Goal: Task Accomplishment & Management: Complete application form

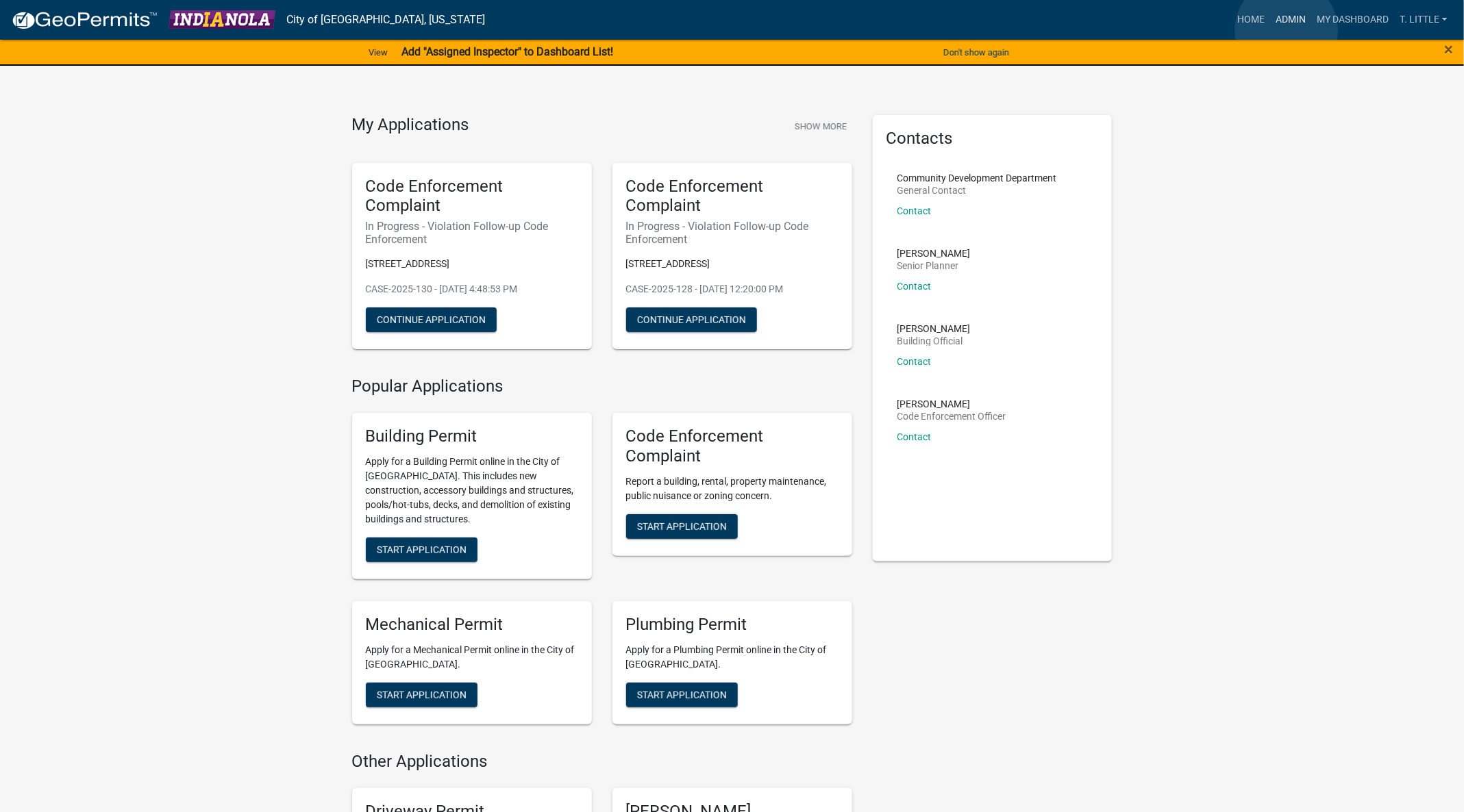
click at [1286, 29] on link "Admin" at bounding box center [1291, 20] width 41 height 26
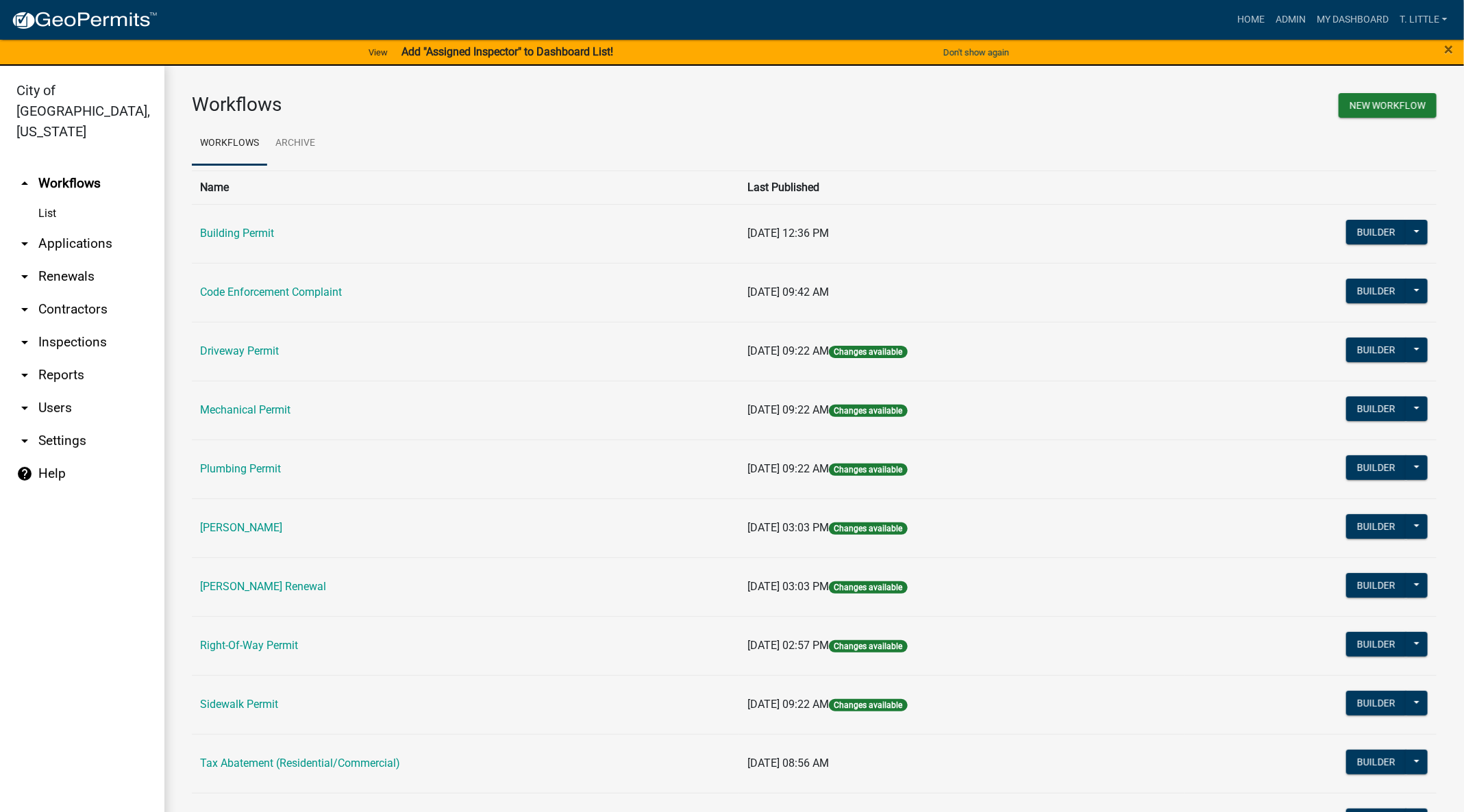
click at [216, 224] on td "Building Permit" at bounding box center [465, 233] width 547 height 59
click at [218, 229] on link "Building Permit" at bounding box center [237, 233] width 74 height 13
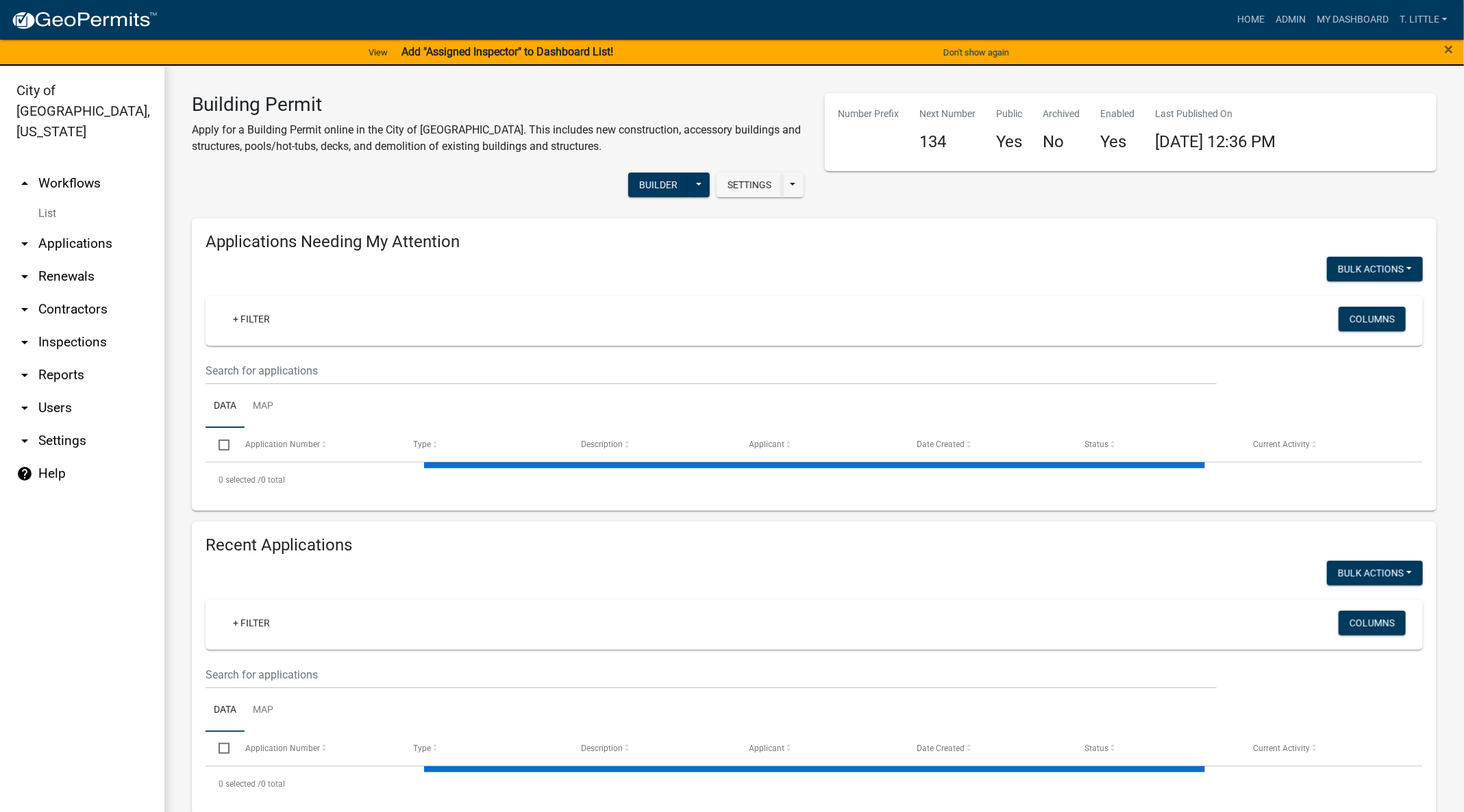
select select "3: 100"
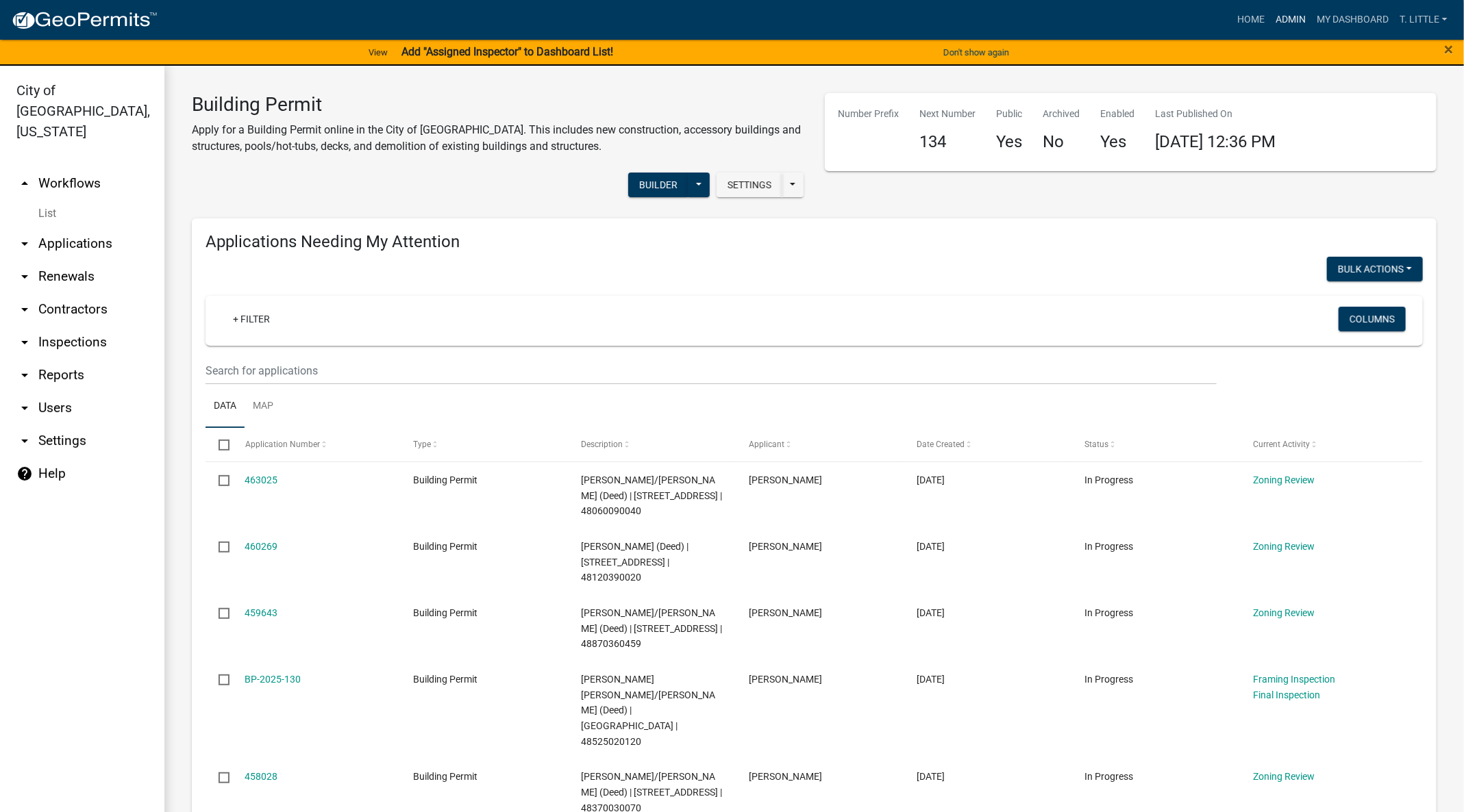
click at [1284, 13] on link "Admin" at bounding box center [1291, 20] width 41 height 26
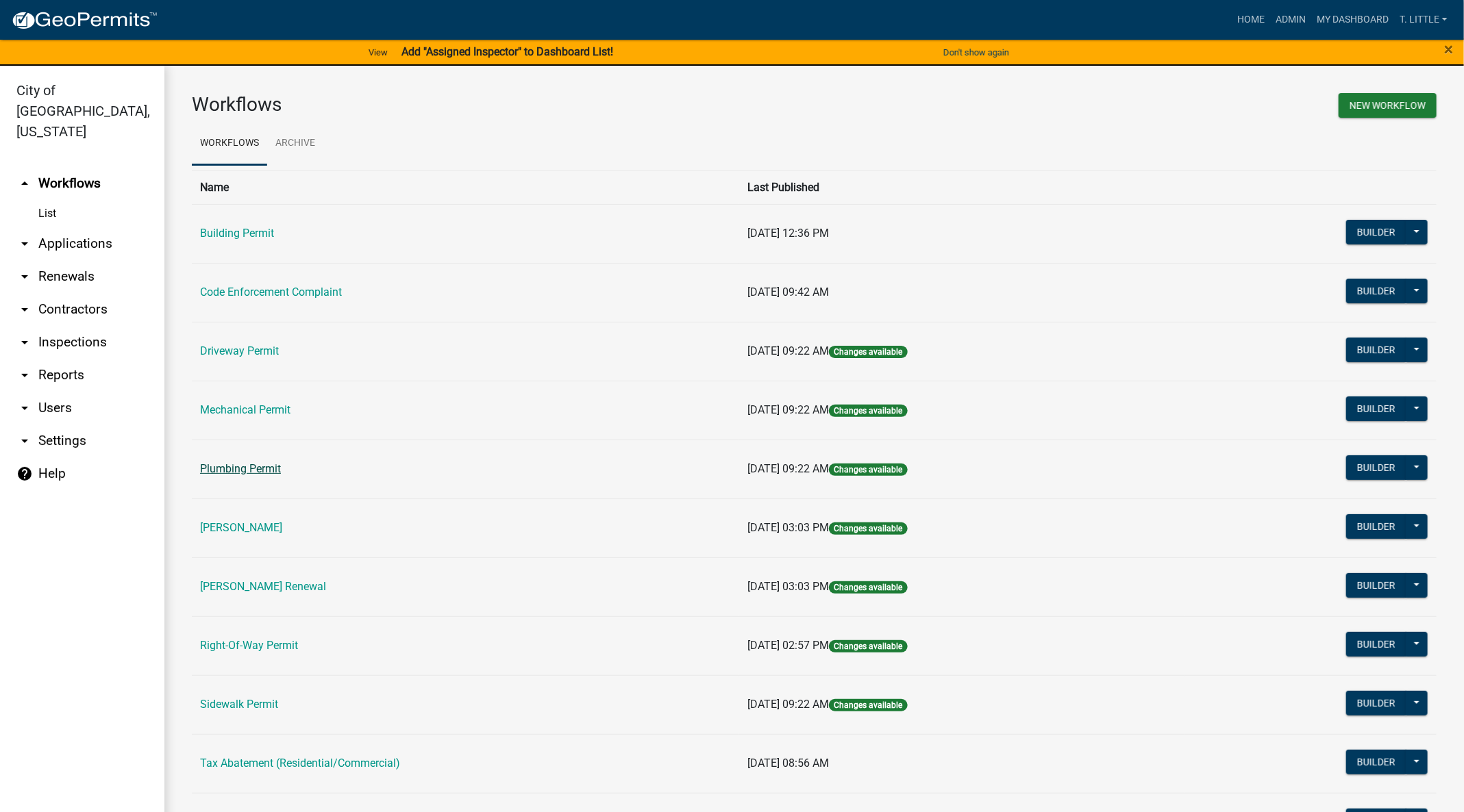
click at [251, 468] on link "Plumbing Permit" at bounding box center [241, 468] width 81 height 13
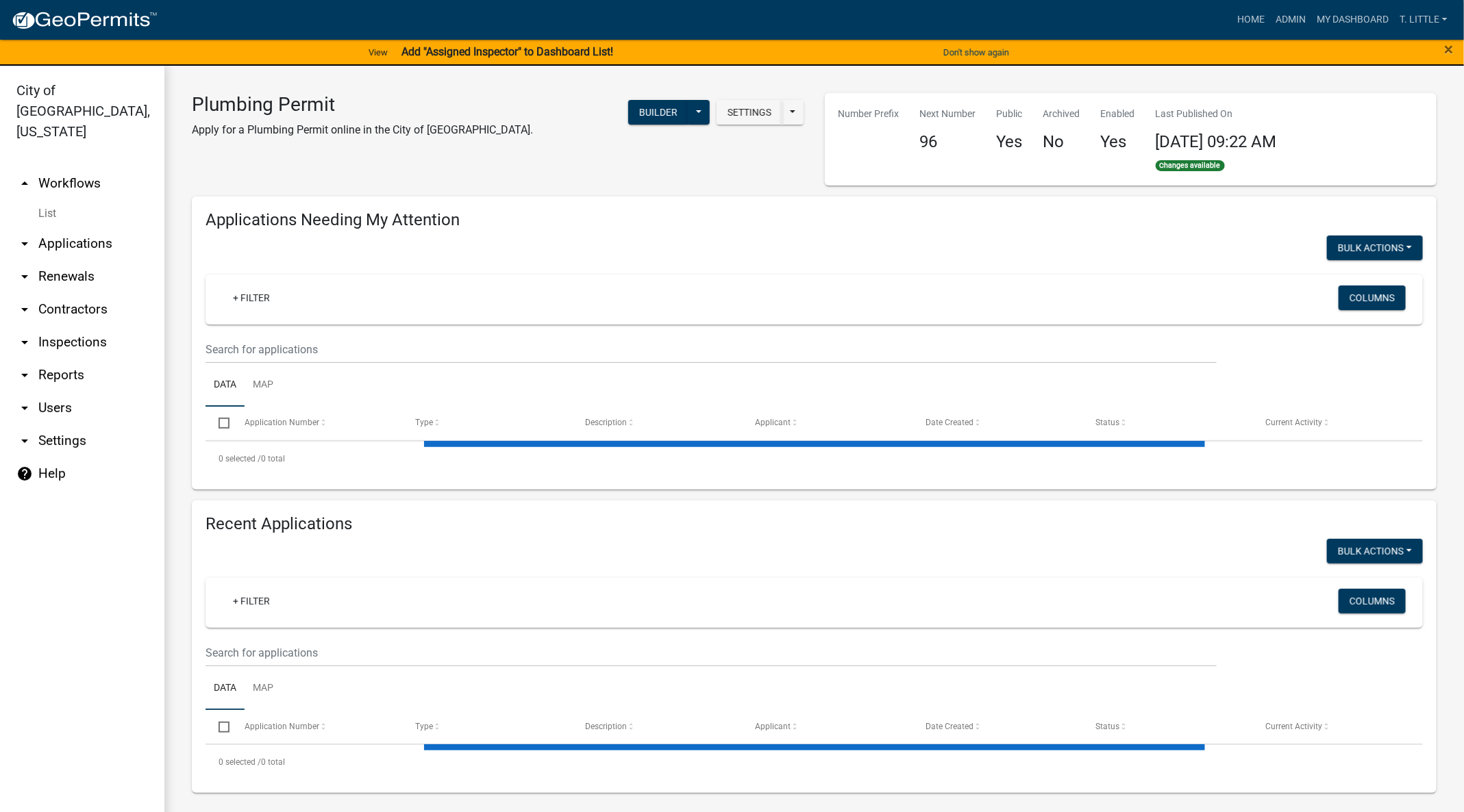
select select "3: 100"
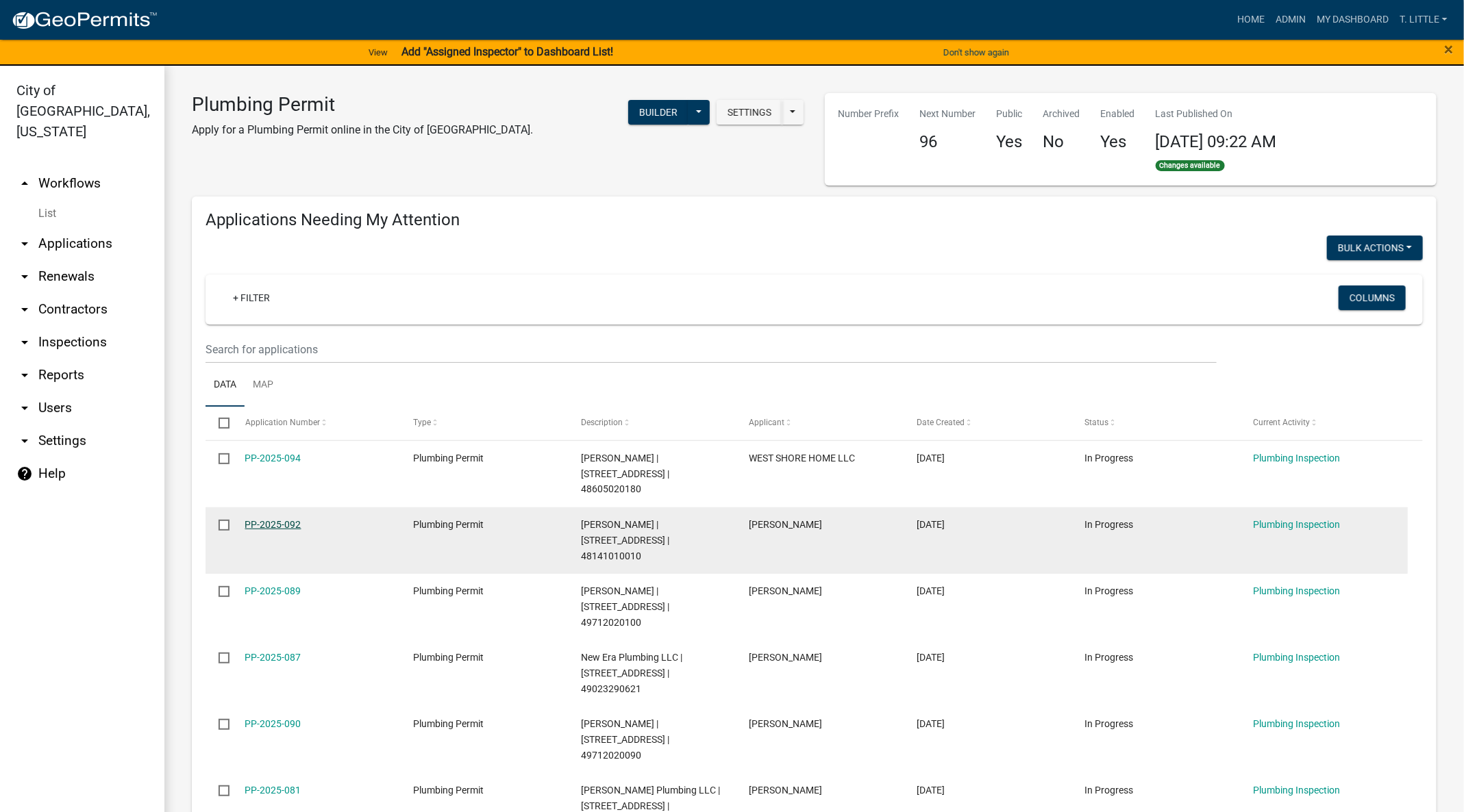
click at [268, 519] on link "PP-2025-092" at bounding box center [273, 524] width 56 height 11
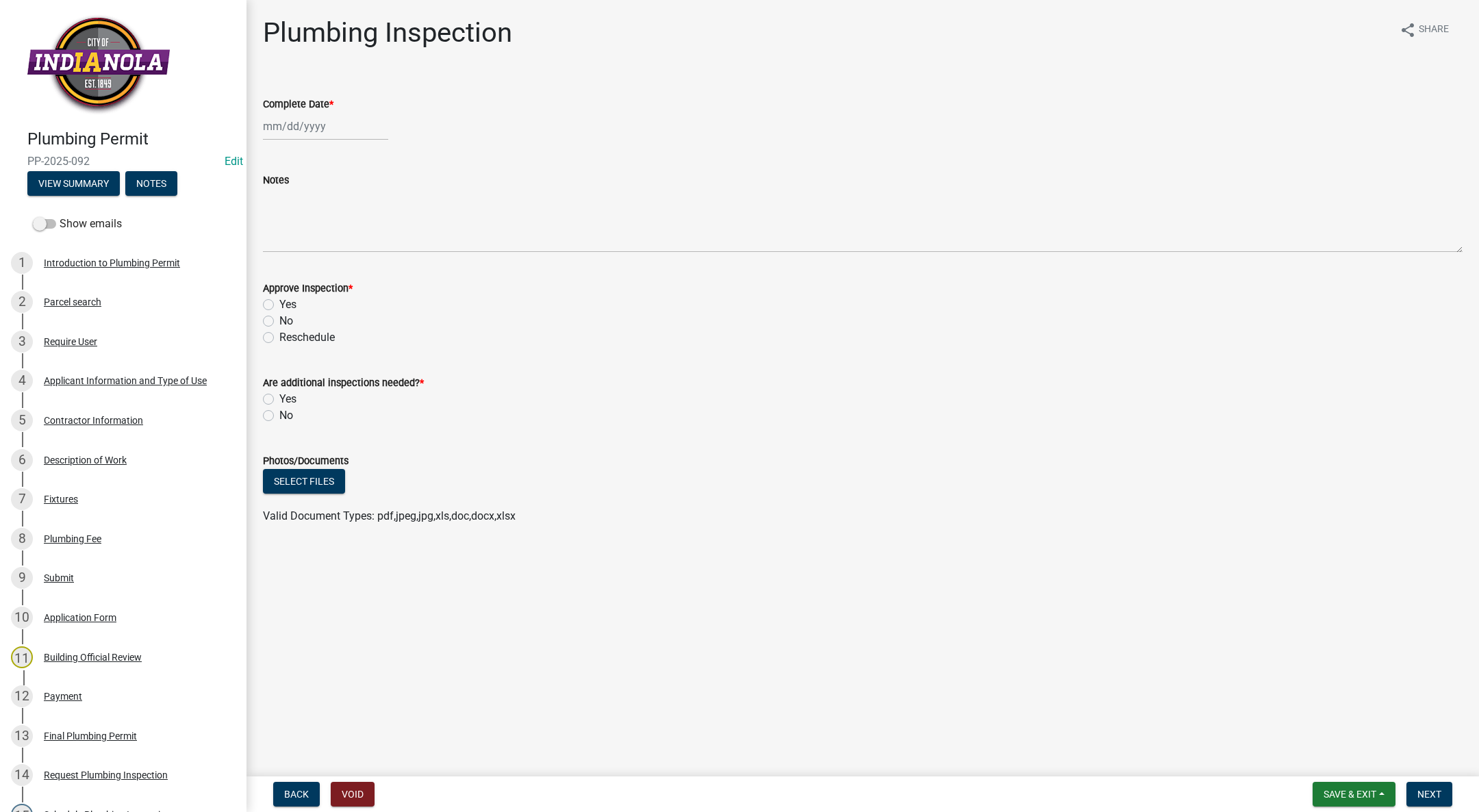
select select "8"
select select "2025"
click at [302, 127] on div "[PERSON_NAME] Feb Mar Apr [PERSON_NAME][DATE] Oct Nov [DATE] 1526 1527 1528 152…" at bounding box center [325, 126] width 125 height 28
click at [360, 232] on div "15" at bounding box center [364, 243] width 22 height 22
type input "[DATE]"
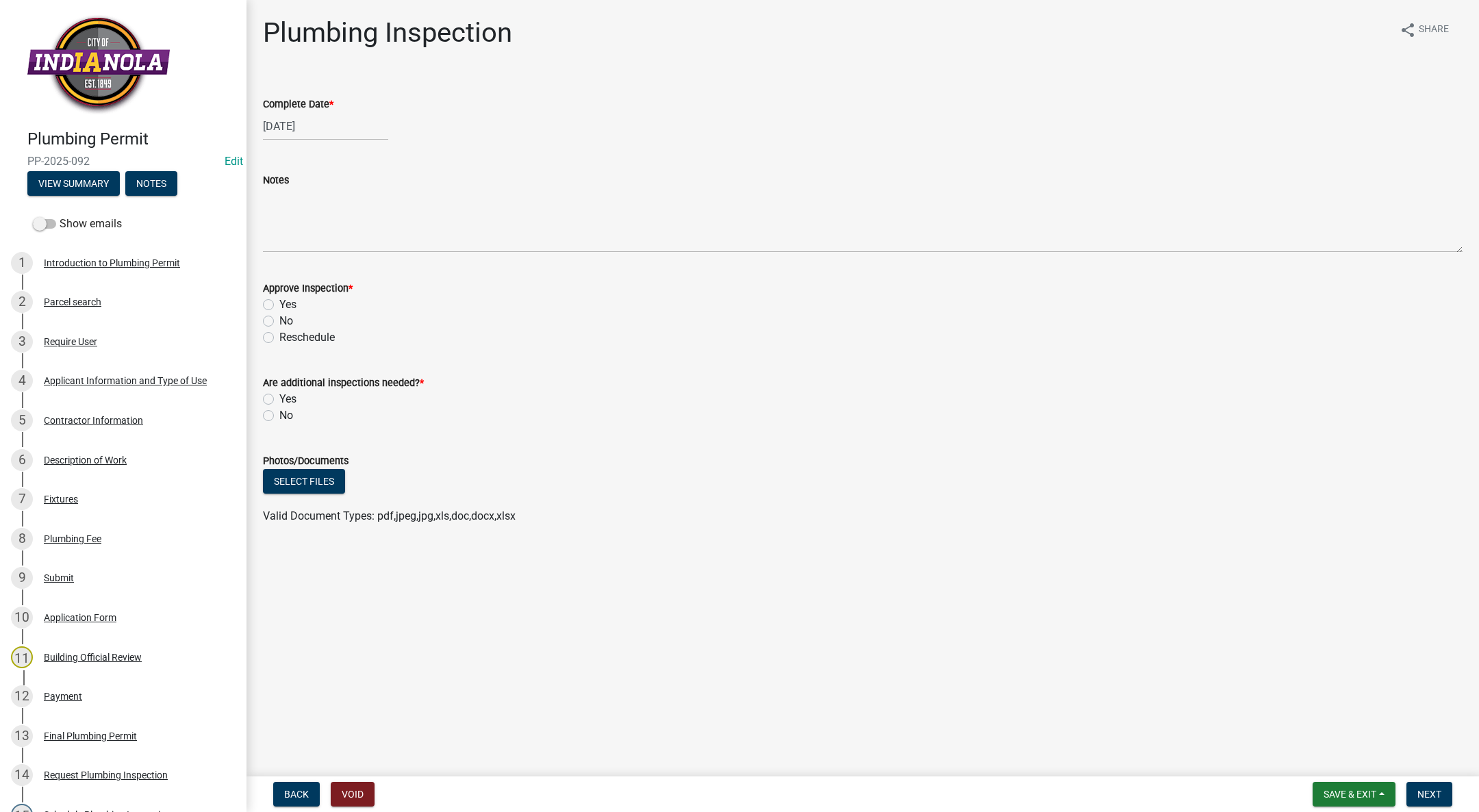
click at [279, 299] on label "Yes" at bounding box center [287, 305] width 17 height 16
click at [279, 299] on input "Yes" at bounding box center [284, 301] width 9 height 9
radio input "true"
click at [279, 401] on label "Yes" at bounding box center [287, 399] width 17 height 16
click at [279, 400] on input "Yes" at bounding box center [284, 395] width 9 height 9
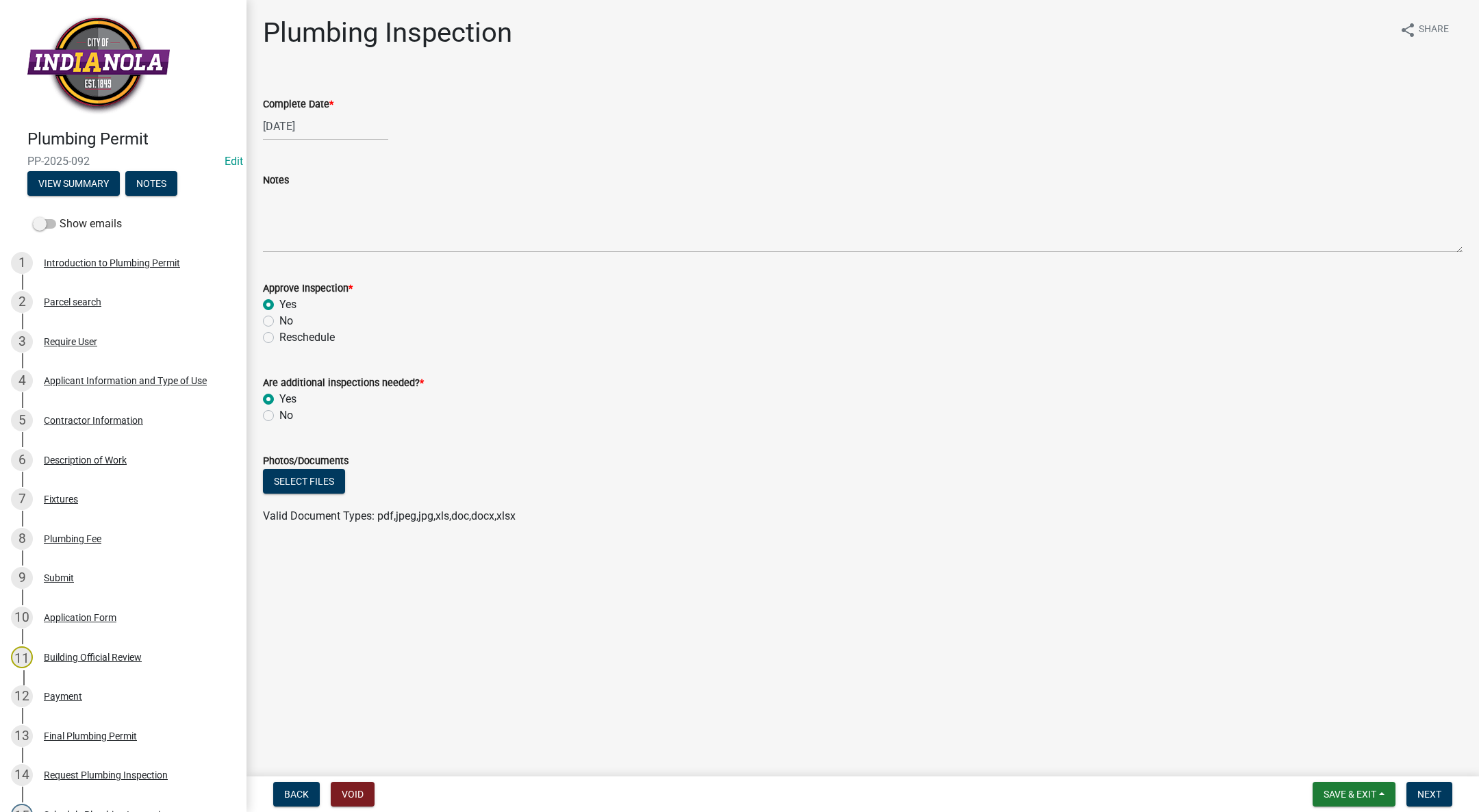
radio input "true"
click at [1438, 793] on span "Next" at bounding box center [1429, 794] width 24 height 11
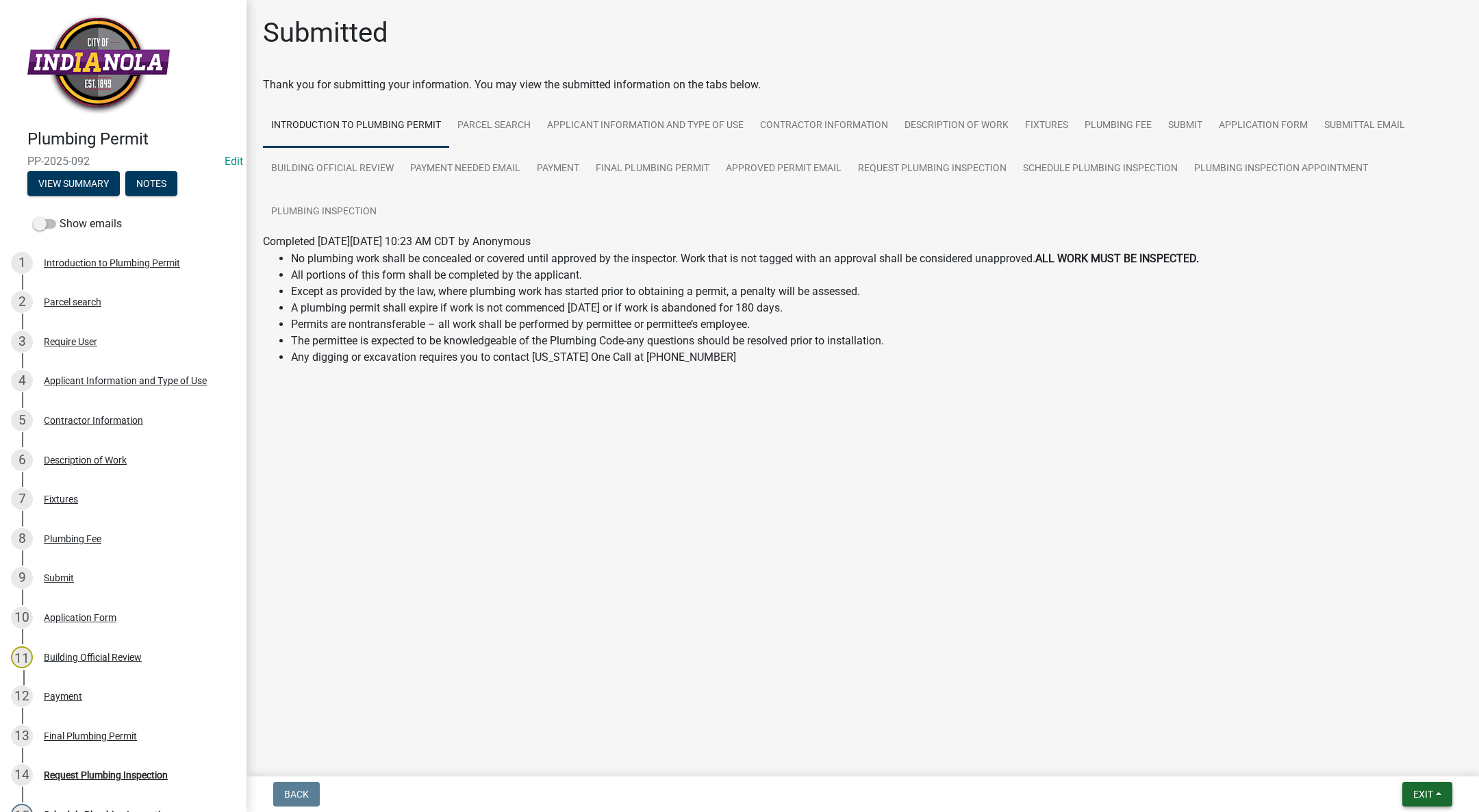
click at [1422, 797] on span "Exit" at bounding box center [1423, 794] width 20 height 11
click at [1426, 762] on button "Save & Exit" at bounding box center [1398, 758] width 110 height 33
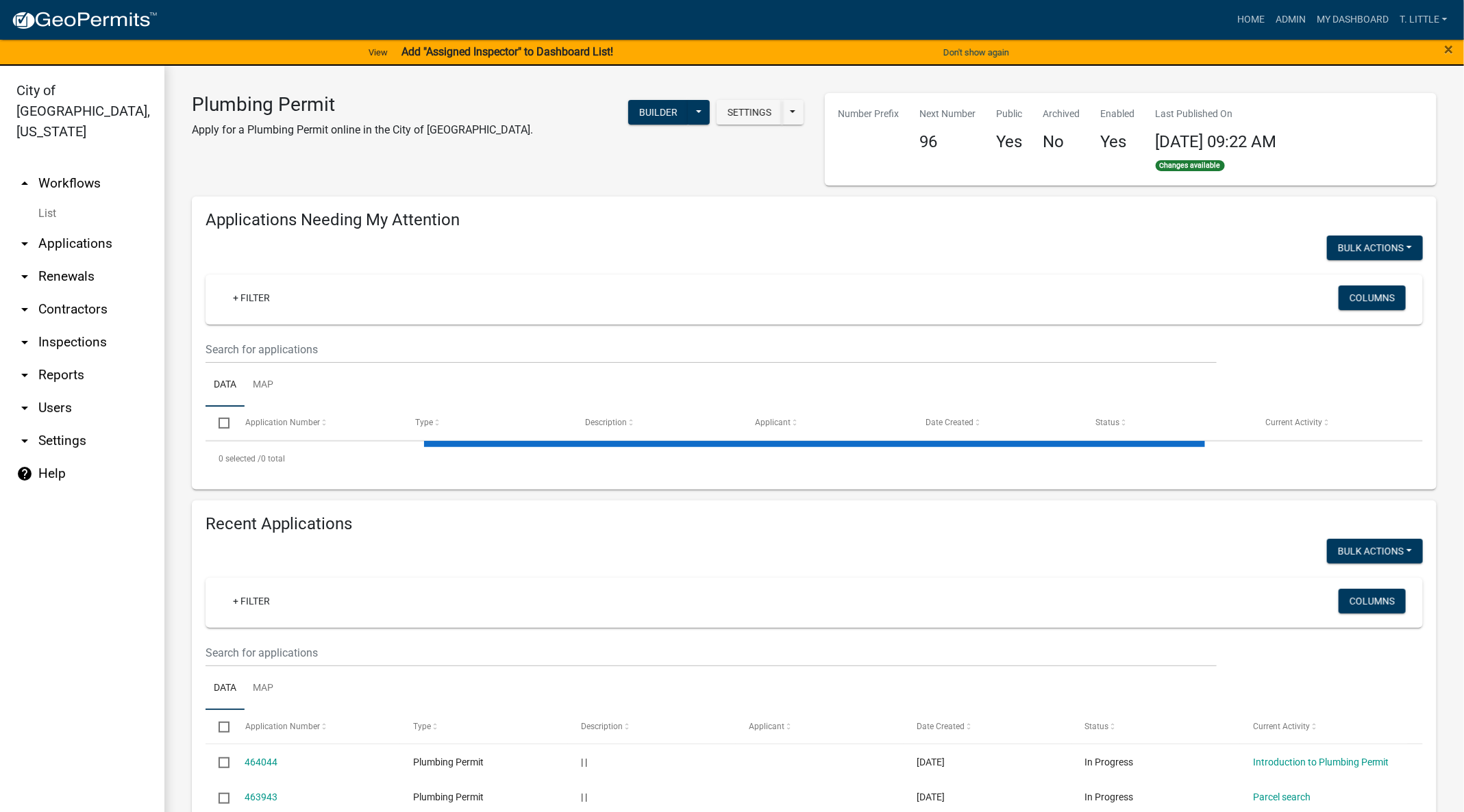
select select "3: 100"
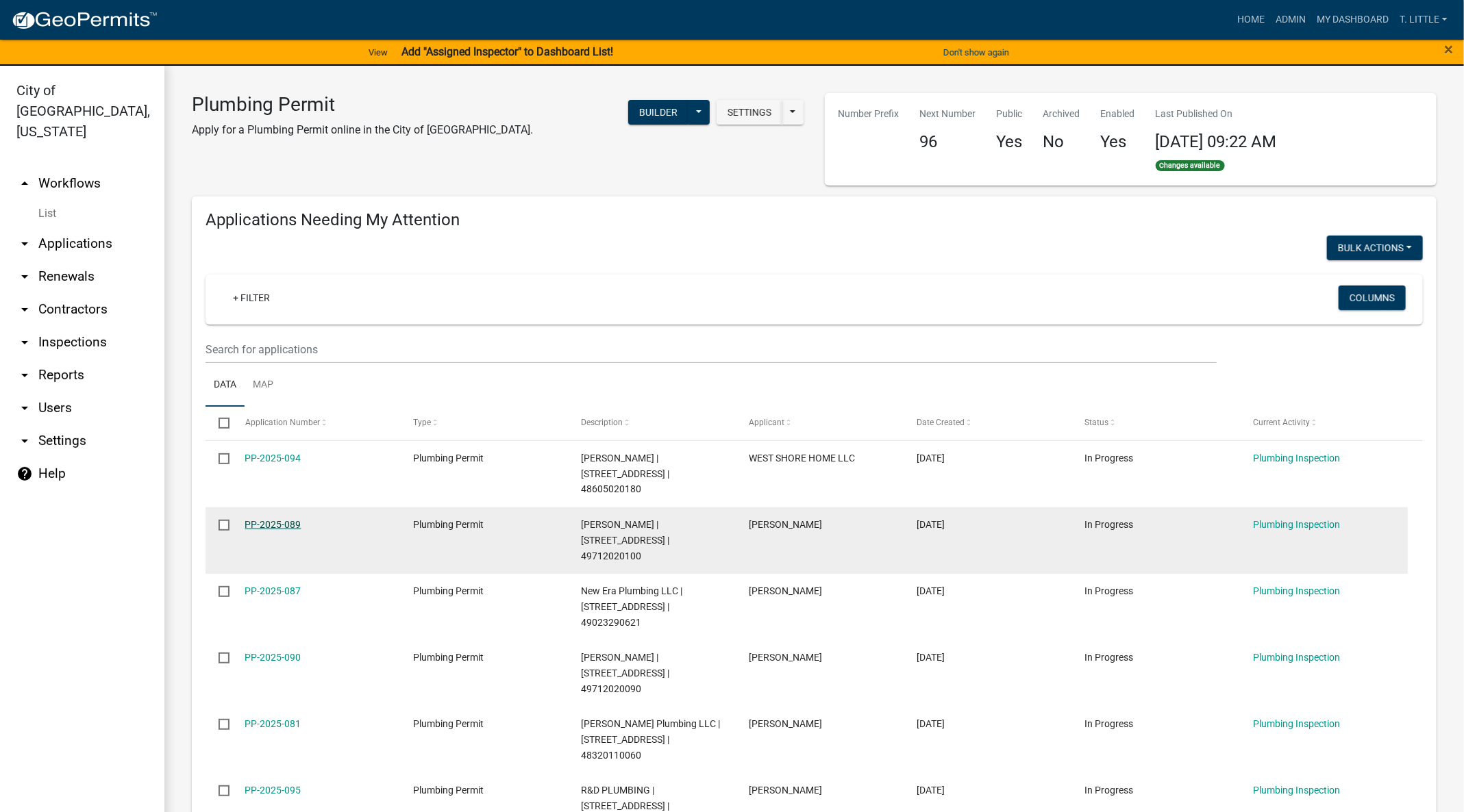
click at [269, 519] on link "PP-2025-089" at bounding box center [273, 524] width 56 height 11
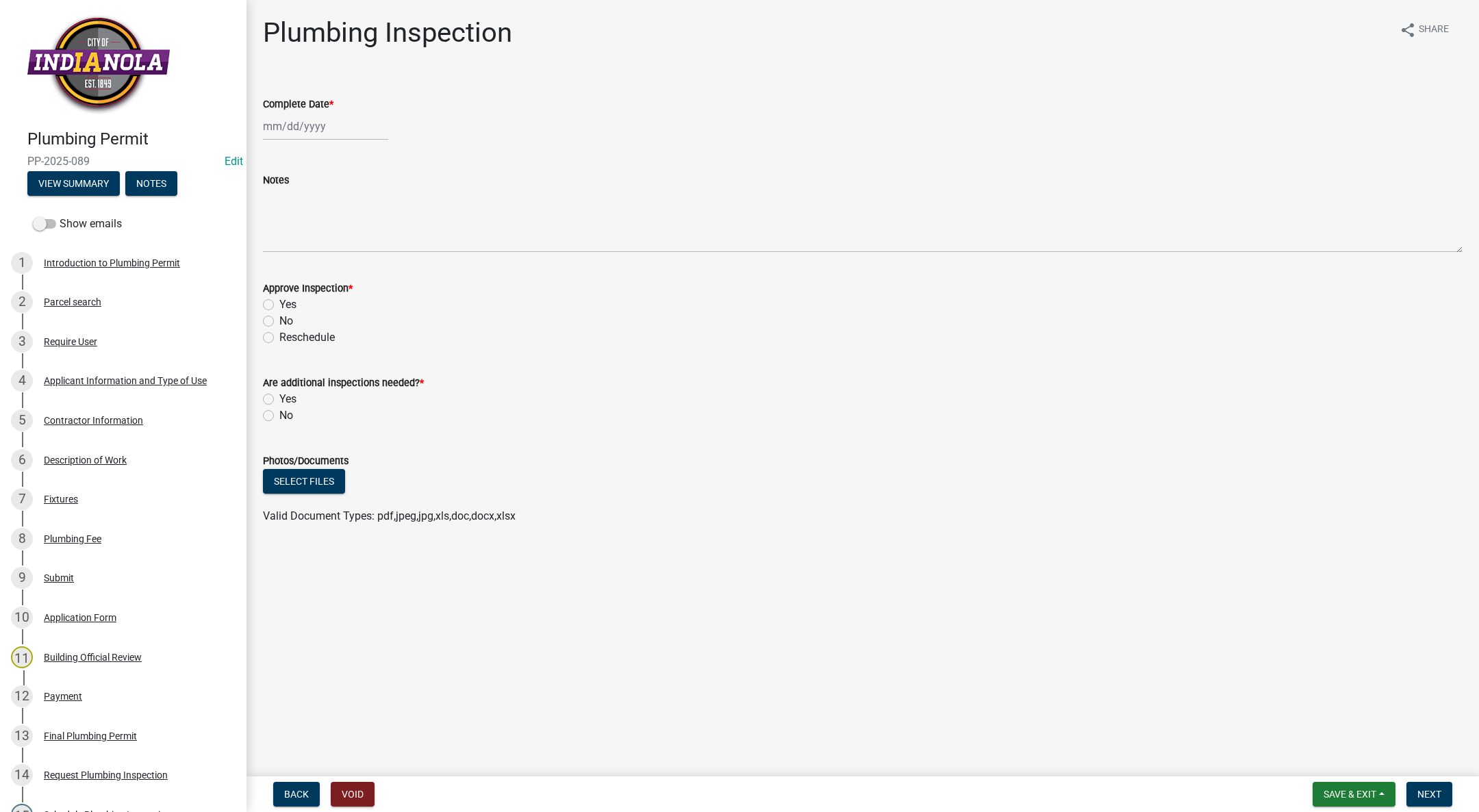
click at [279, 130] on div at bounding box center [325, 126] width 125 height 28
select select "8"
select select "2025"
click at [366, 239] on div "15" at bounding box center [364, 243] width 22 height 22
type input "[DATE]"
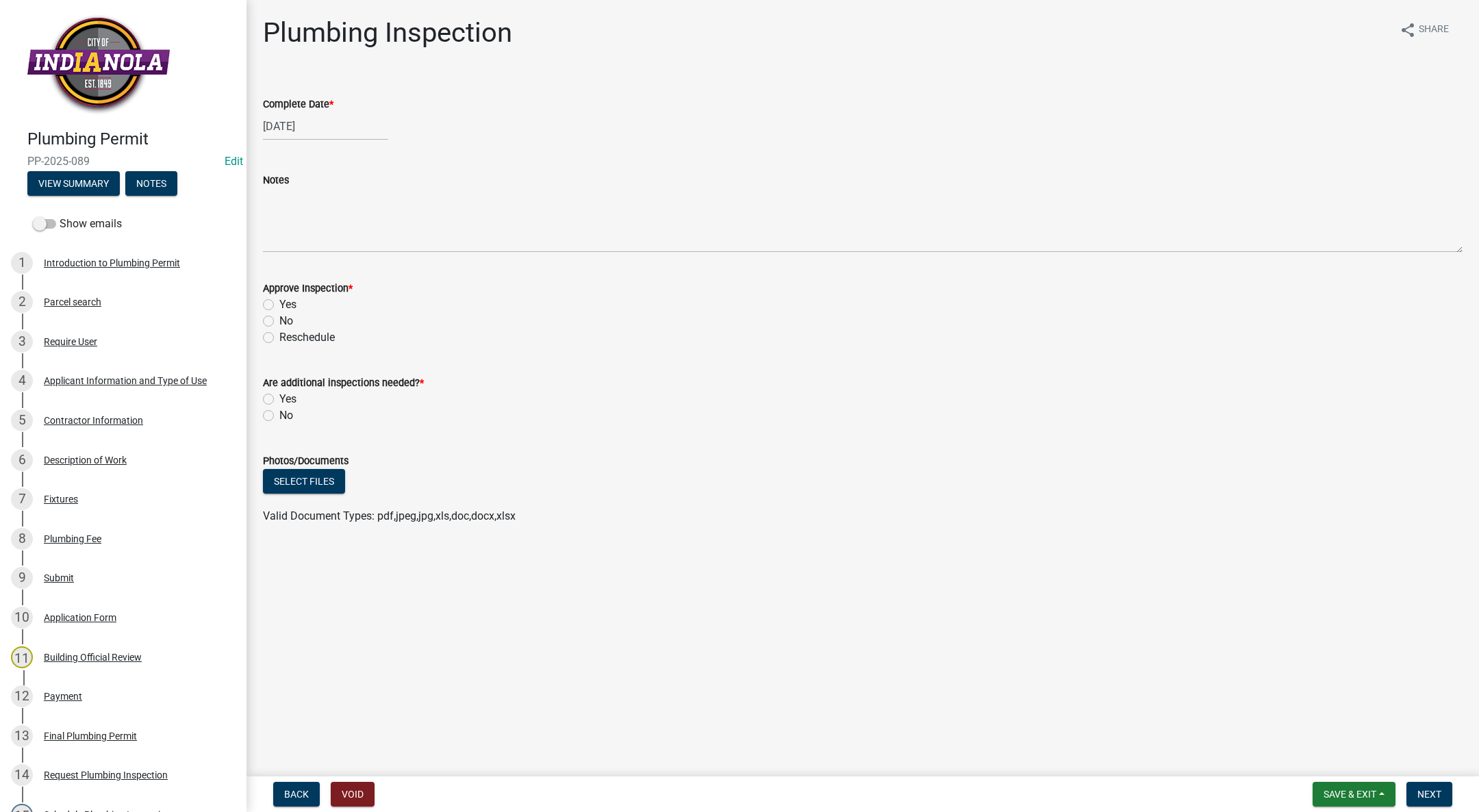
click at [279, 306] on label "Yes" at bounding box center [287, 305] width 17 height 16
click at [279, 306] on input "Yes" at bounding box center [284, 301] width 9 height 9
radio input "true"
click at [279, 413] on label "No" at bounding box center [286, 415] width 14 height 16
click at [279, 413] on input "No" at bounding box center [284, 411] width 9 height 9
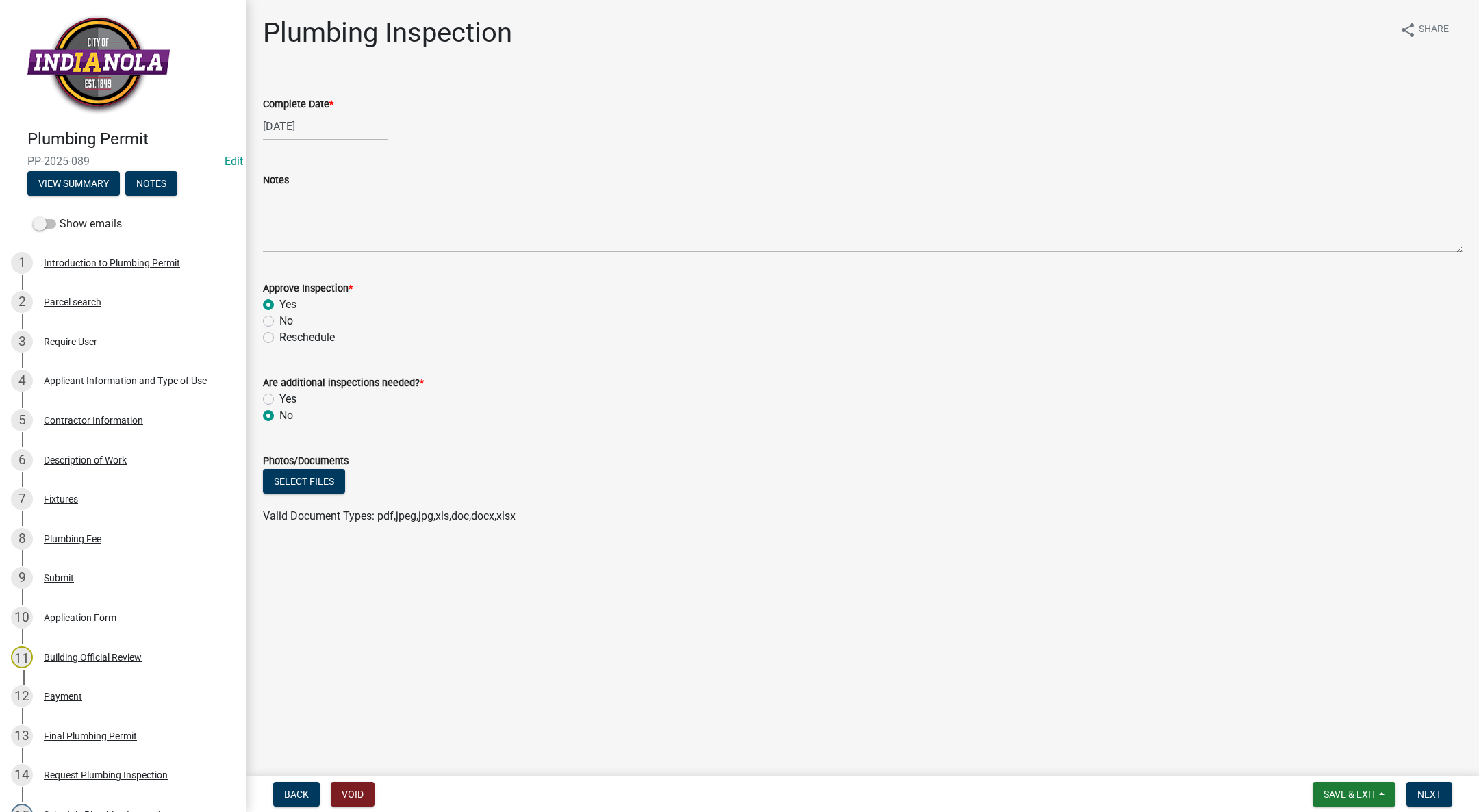
radio input "true"
click at [1426, 786] on button "Next" at bounding box center [1429, 794] width 46 height 25
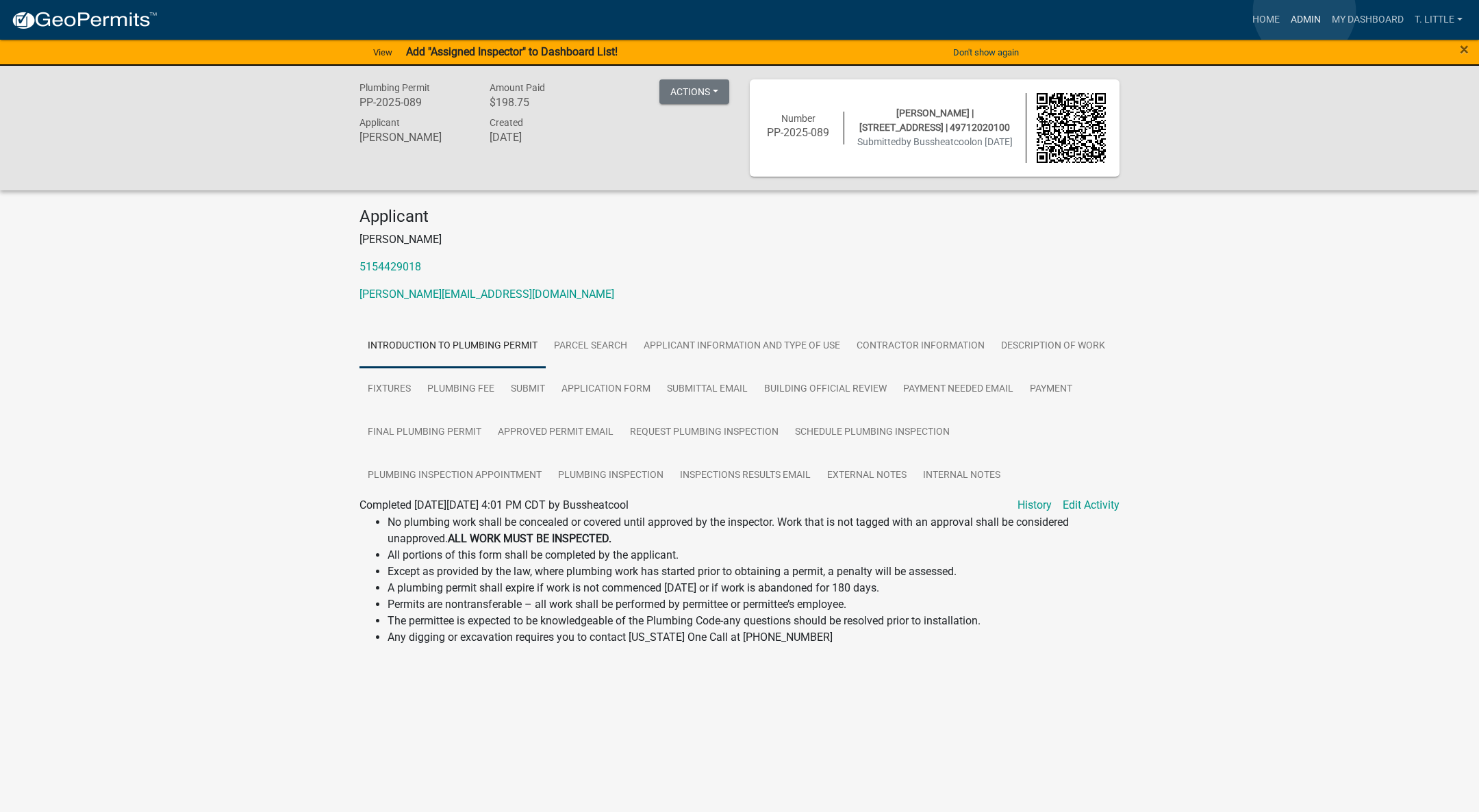
click at [1304, 11] on link "Admin" at bounding box center [1306, 20] width 41 height 26
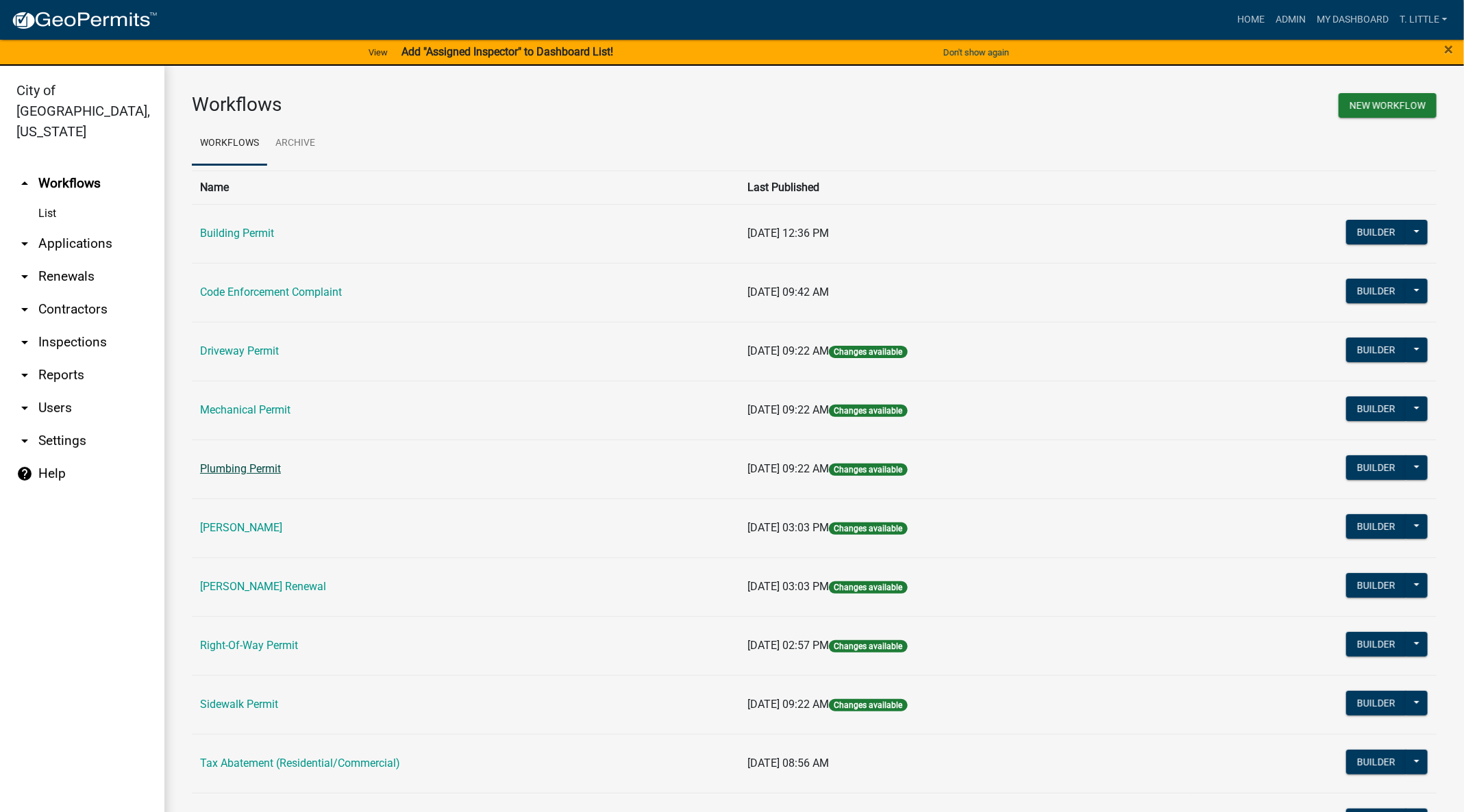
click at [208, 464] on link "Plumbing Permit" at bounding box center [241, 468] width 81 height 13
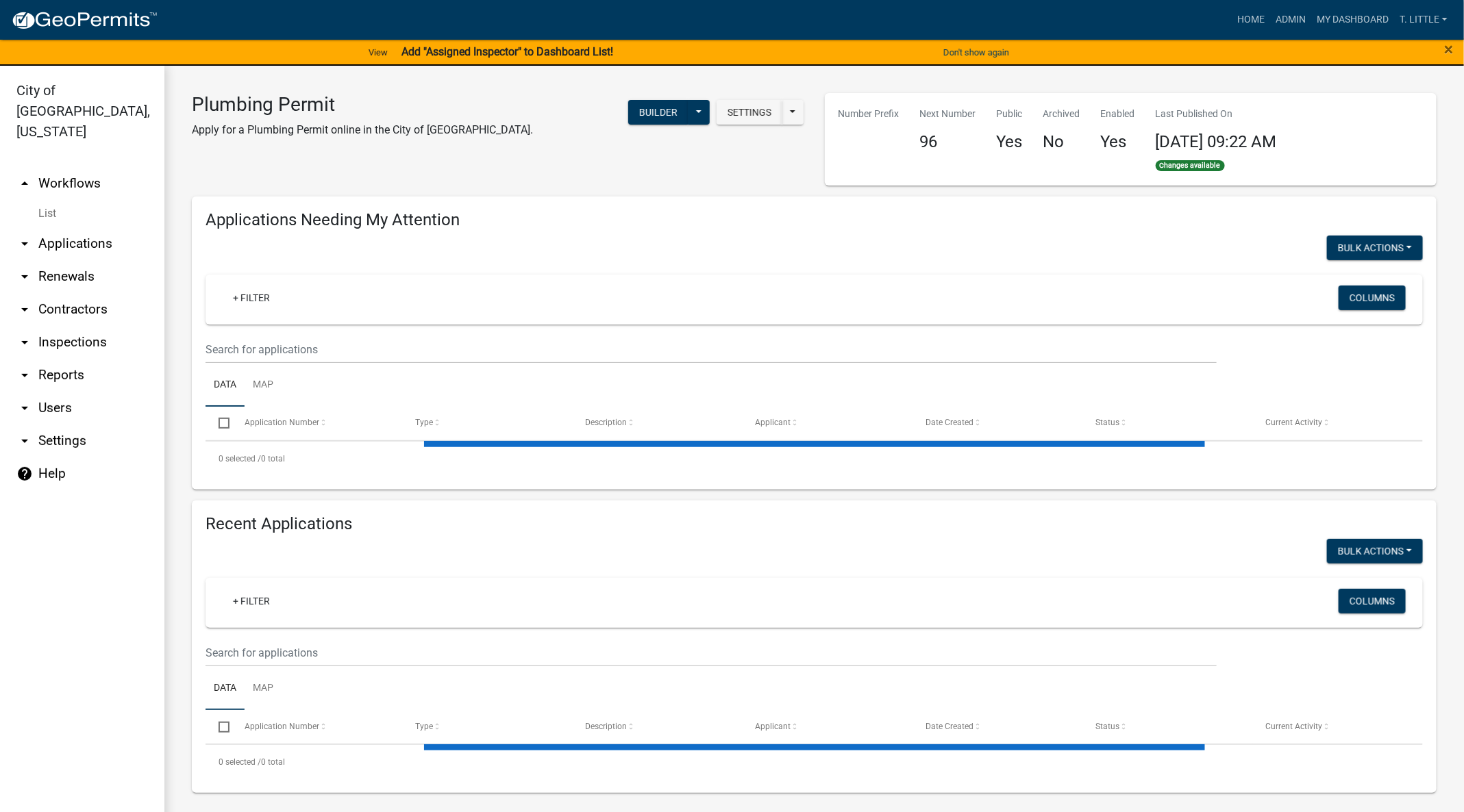
select select "3: 100"
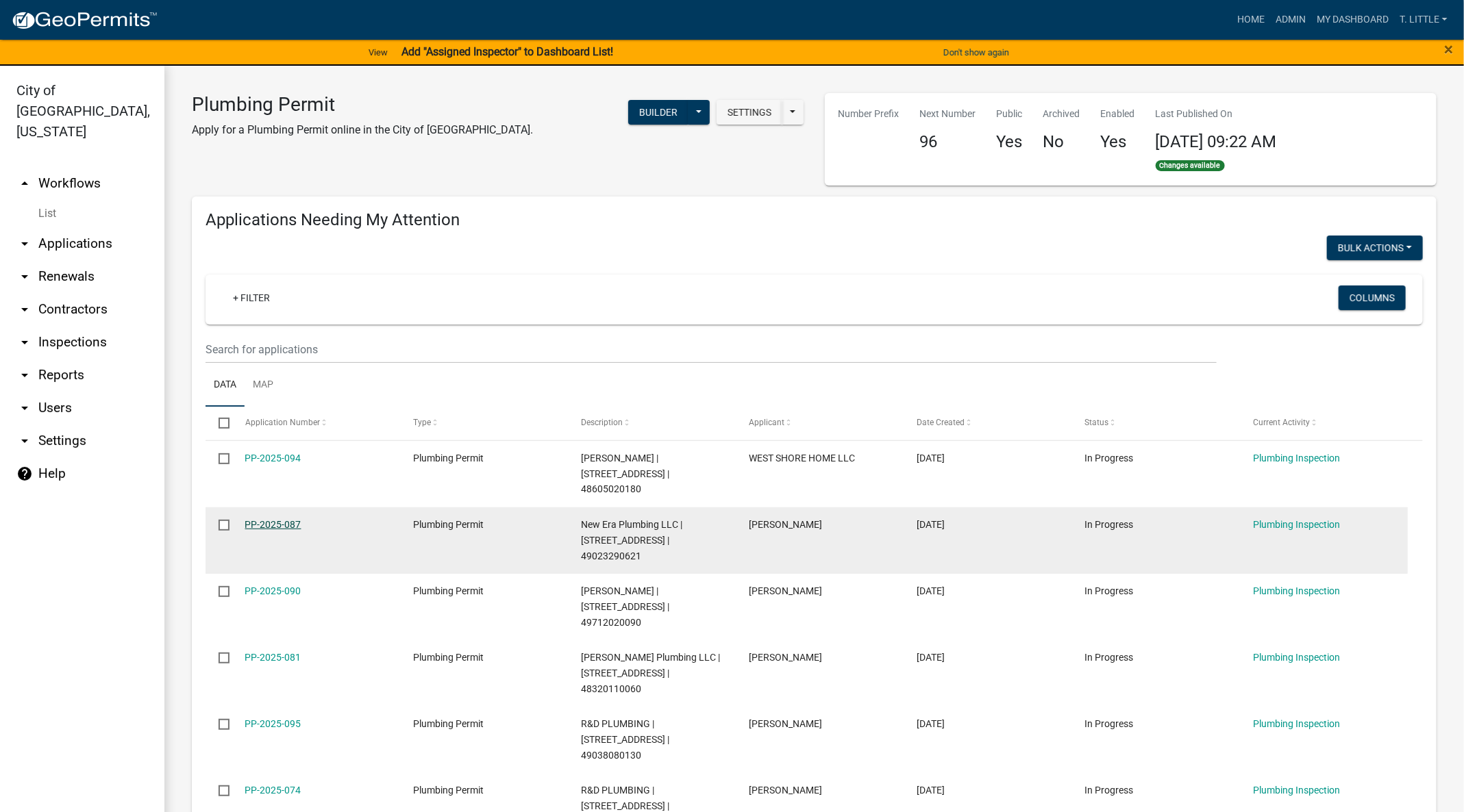
click at [270, 519] on link "PP-2025-087" at bounding box center [273, 524] width 56 height 11
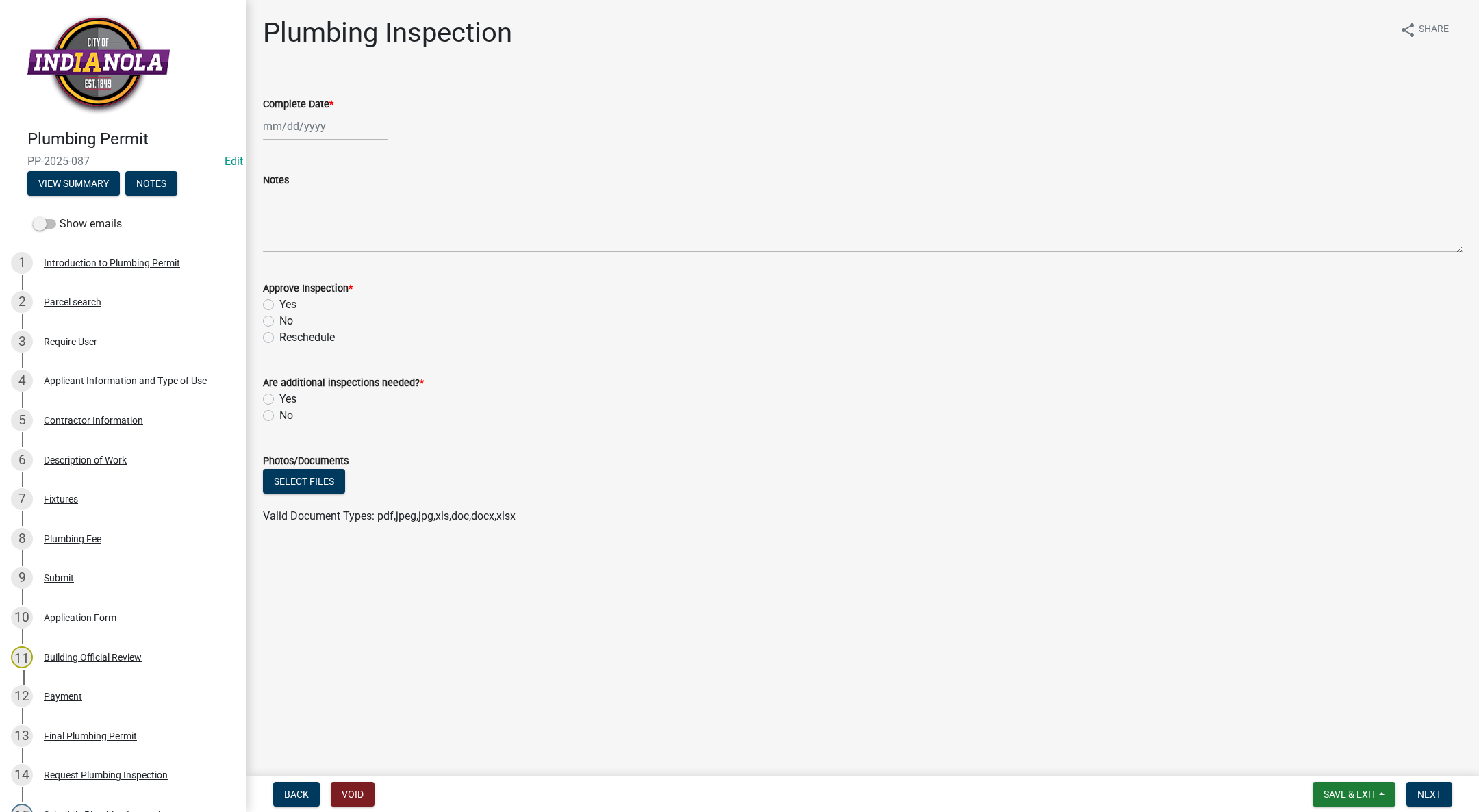
click at [320, 123] on div at bounding box center [325, 126] width 125 height 28
select select "8"
select select "2025"
click at [359, 201] on div "1" at bounding box center [364, 200] width 22 height 22
type input "[DATE]"
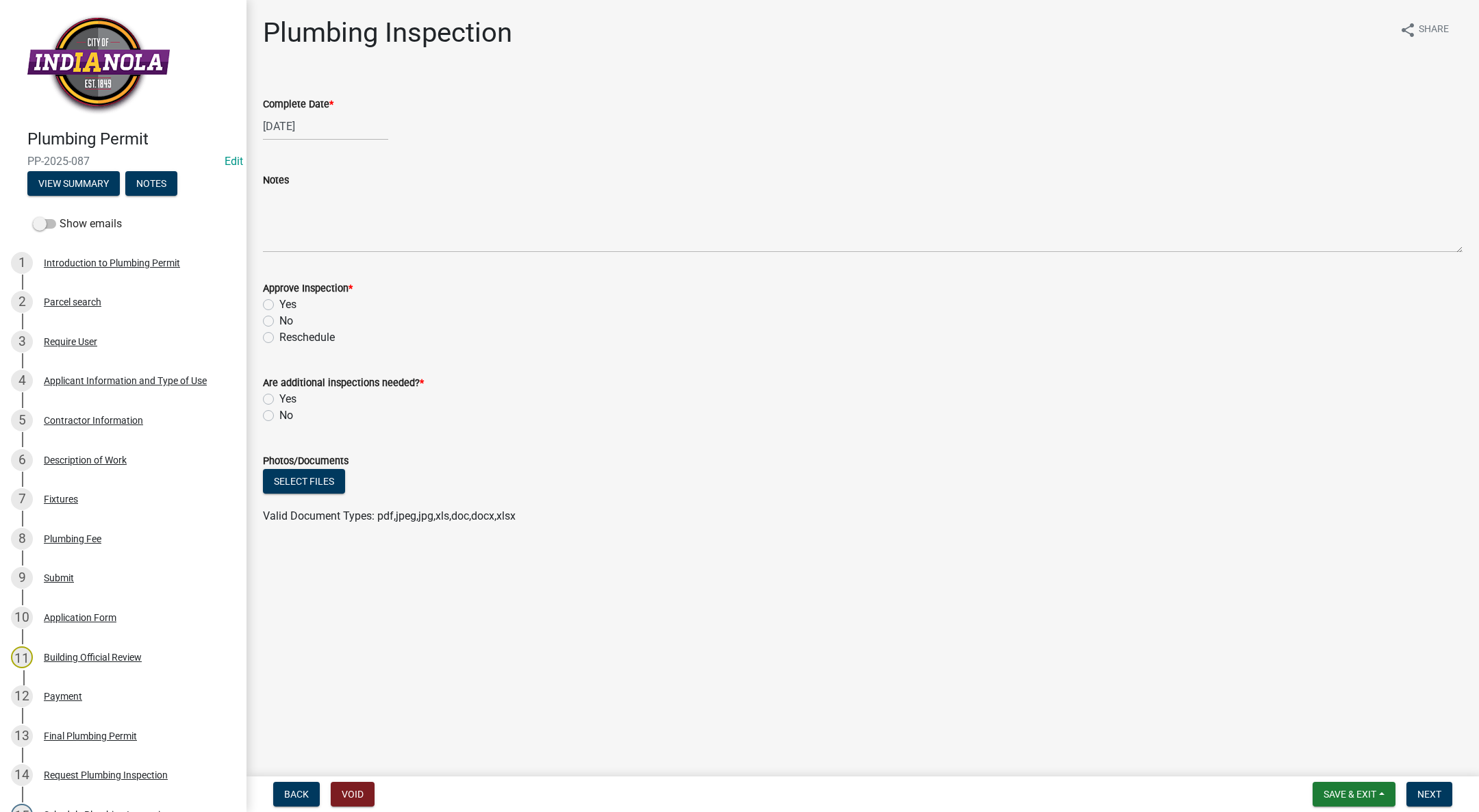
click at [279, 306] on label "Yes" at bounding box center [287, 305] width 17 height 16
click at [279, 306] on input "Yes" at bounding box center [284, 301] width 9 height 9
radio input "true"
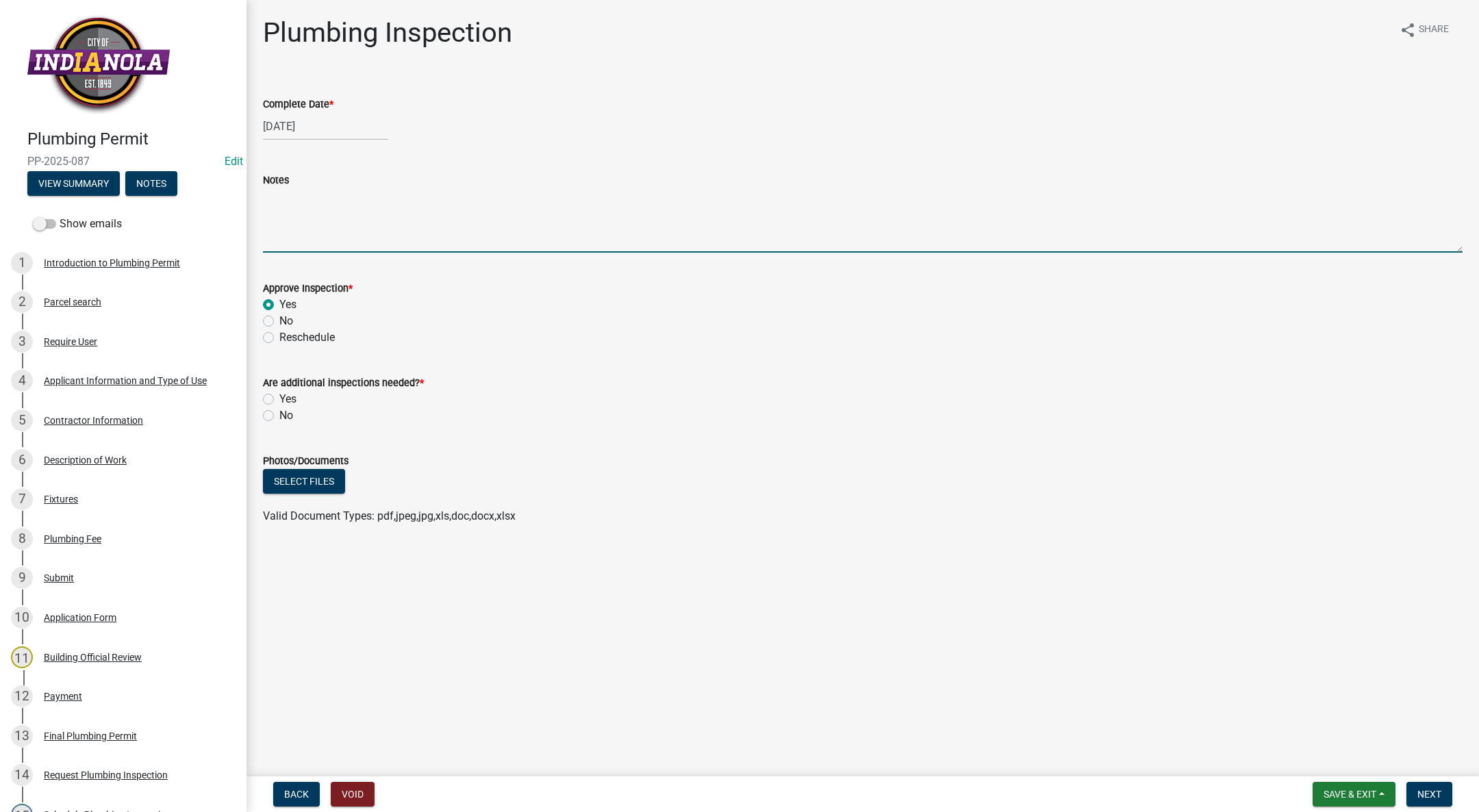
click at [320, 205] on textarea "Notes" at bounding box center [863, 221] width 1200 height 64
type textarea "Lower sewer and water line to 42" below final grade at exit of building."
click at [279, 396] on label "Yes" at bounding box center [287, 399] width 17 height 16
click at [279, 396] on input "Yes" at bounding box center [284, 395] width 9 height 9
radio input "true"
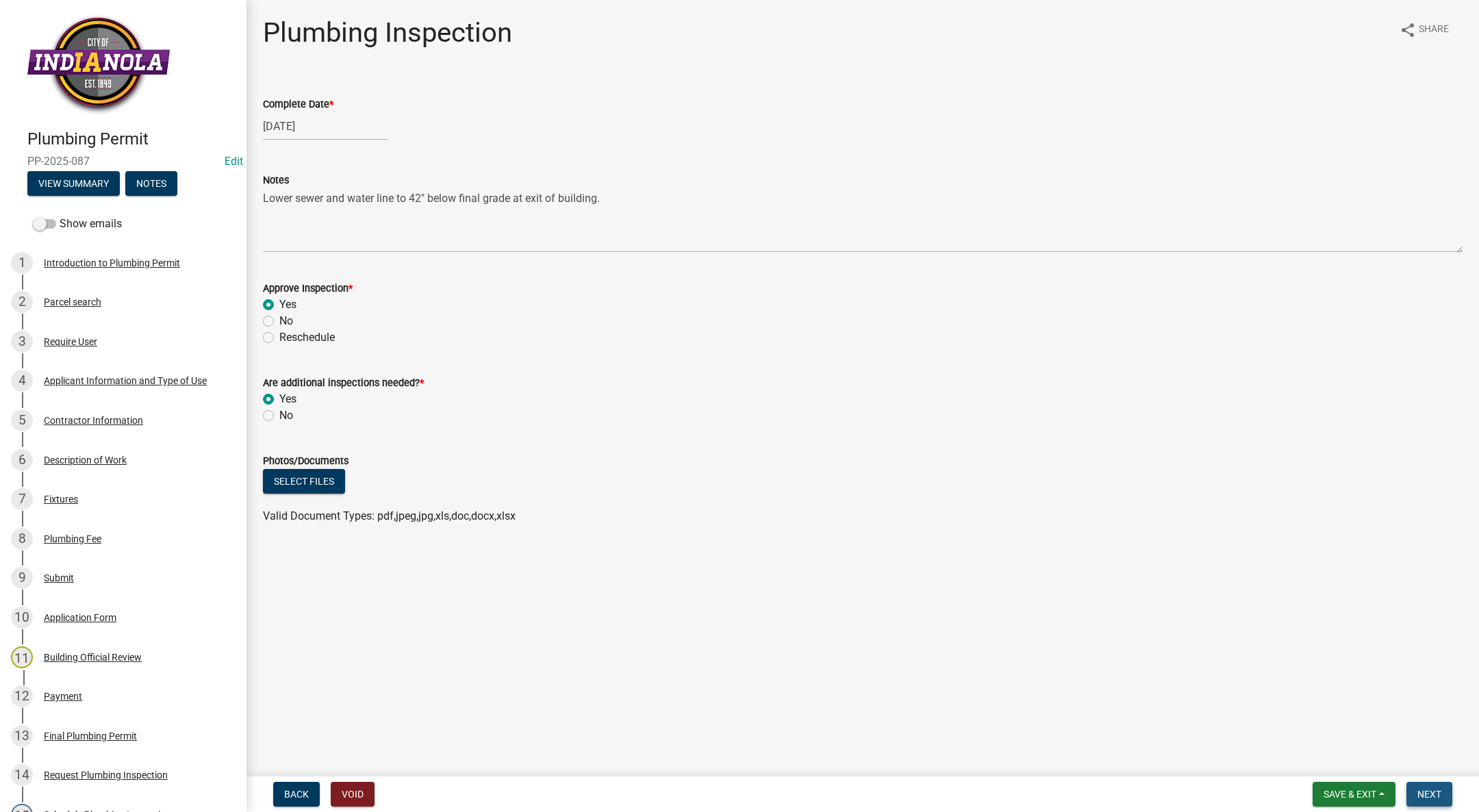
click at [1426, 789] on span "Next" at bounding box center [1429, 794] width 24 height 11
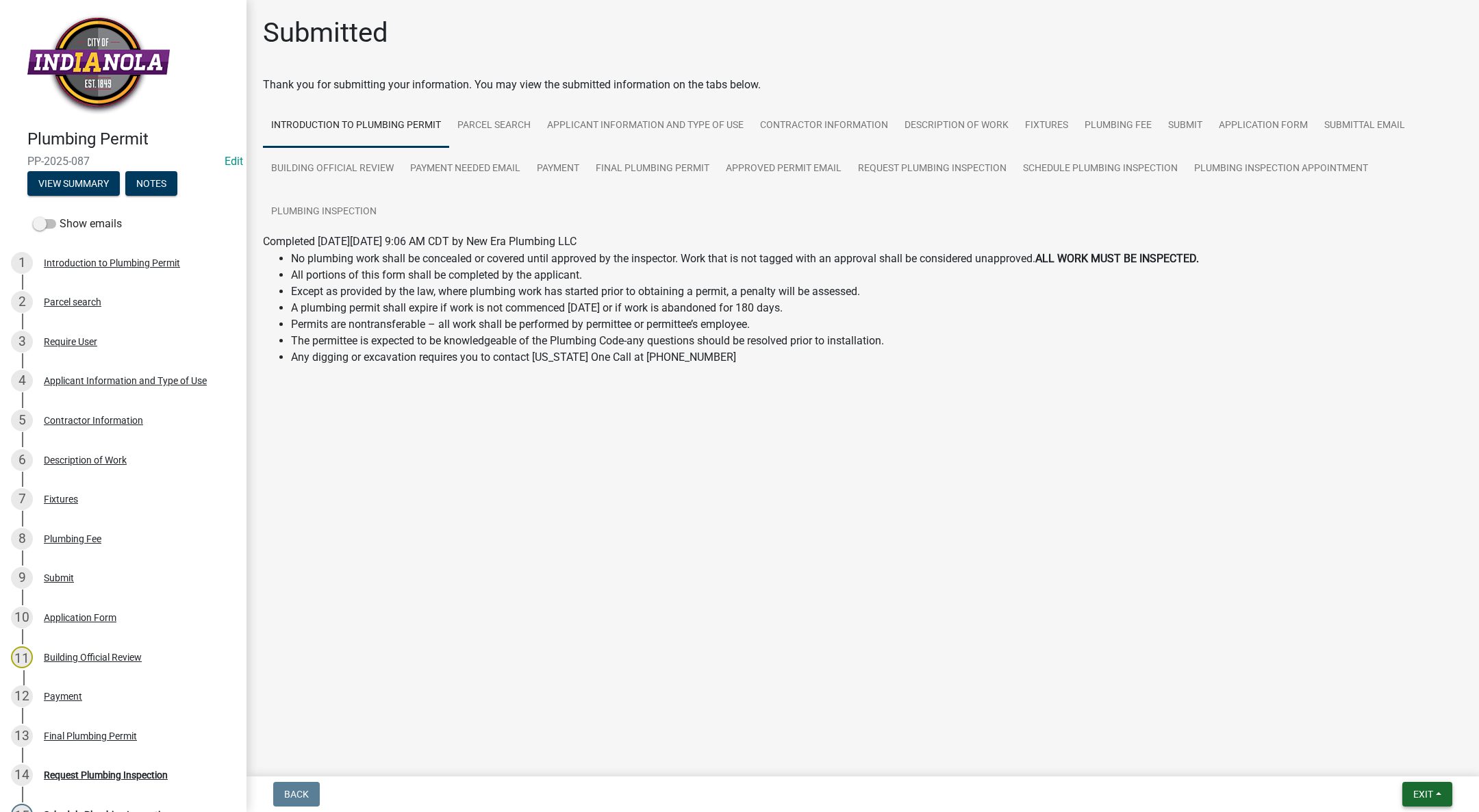
click at [1420, 791] on span "Exit" at bounding box center [1423, 794] width 20 height 11
click at [1406, 762] on button "Save & Exit" at bounding box center [1398, 758] width 110 height 33
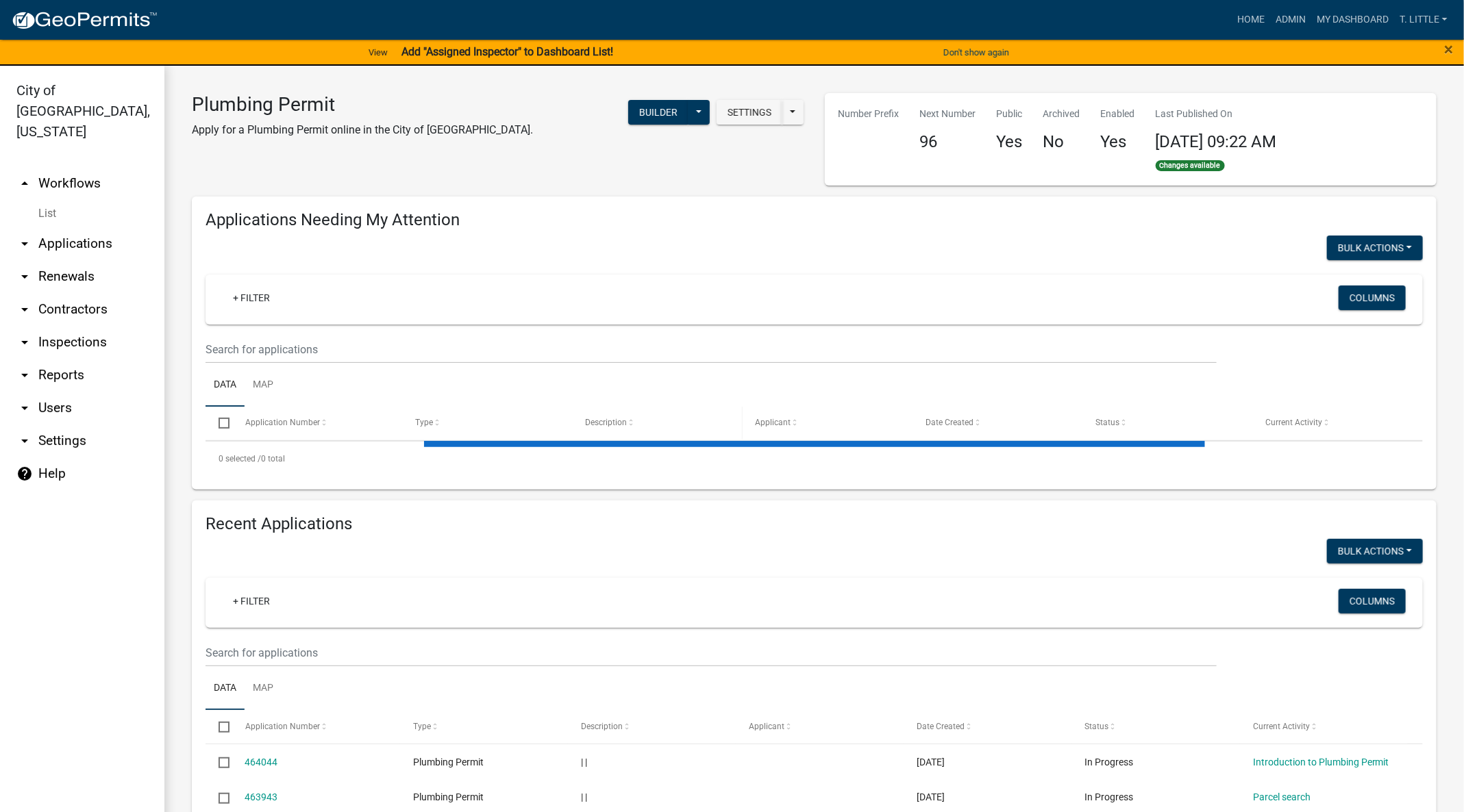
select select "3: 100"
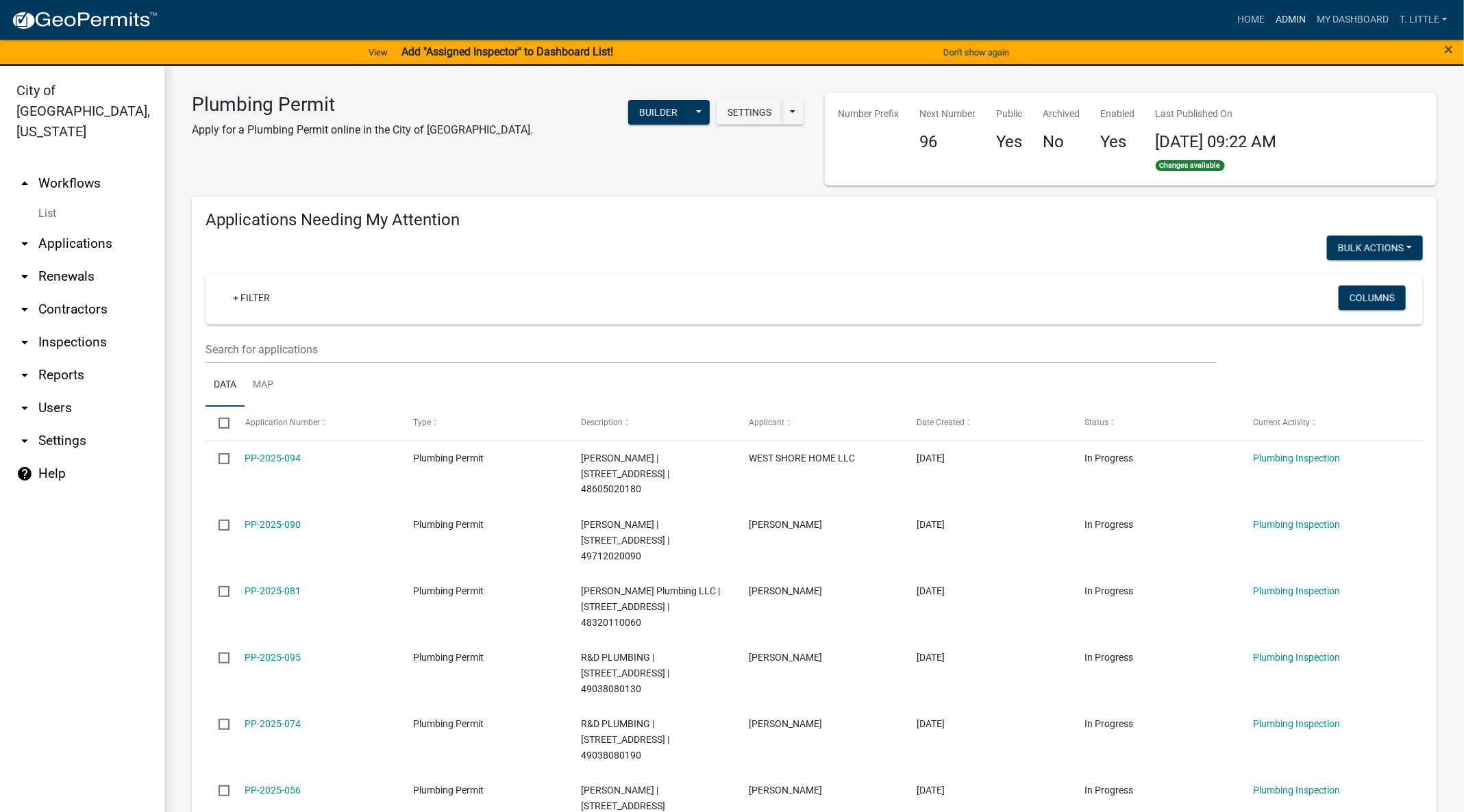
click at [1293, 19] on link "Admin" at bounding box center [1291, 20] width 41 height 26
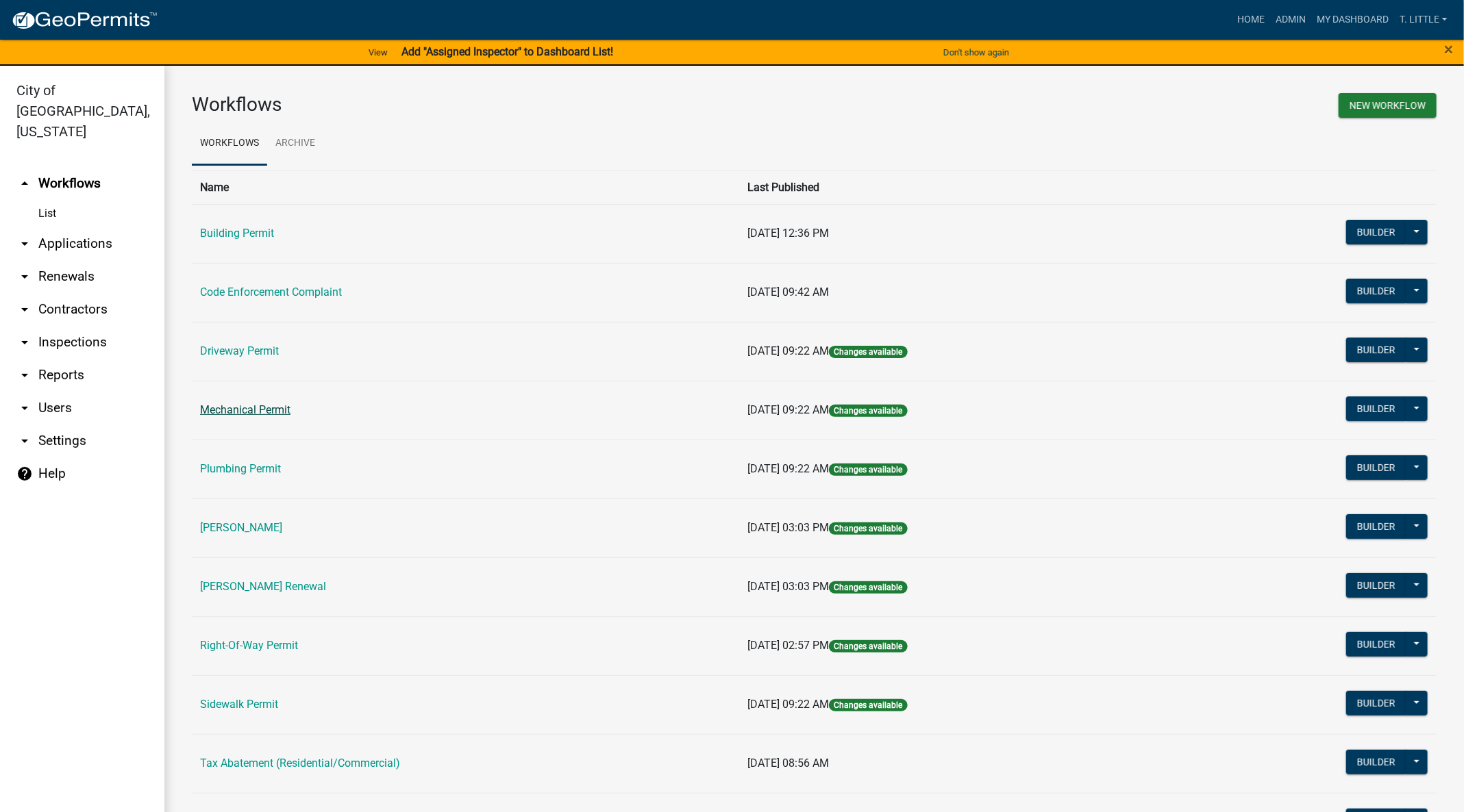
click at [287, 409] on link "Mechanical Permit" at bounding box center [246, 410] width 91 height 13
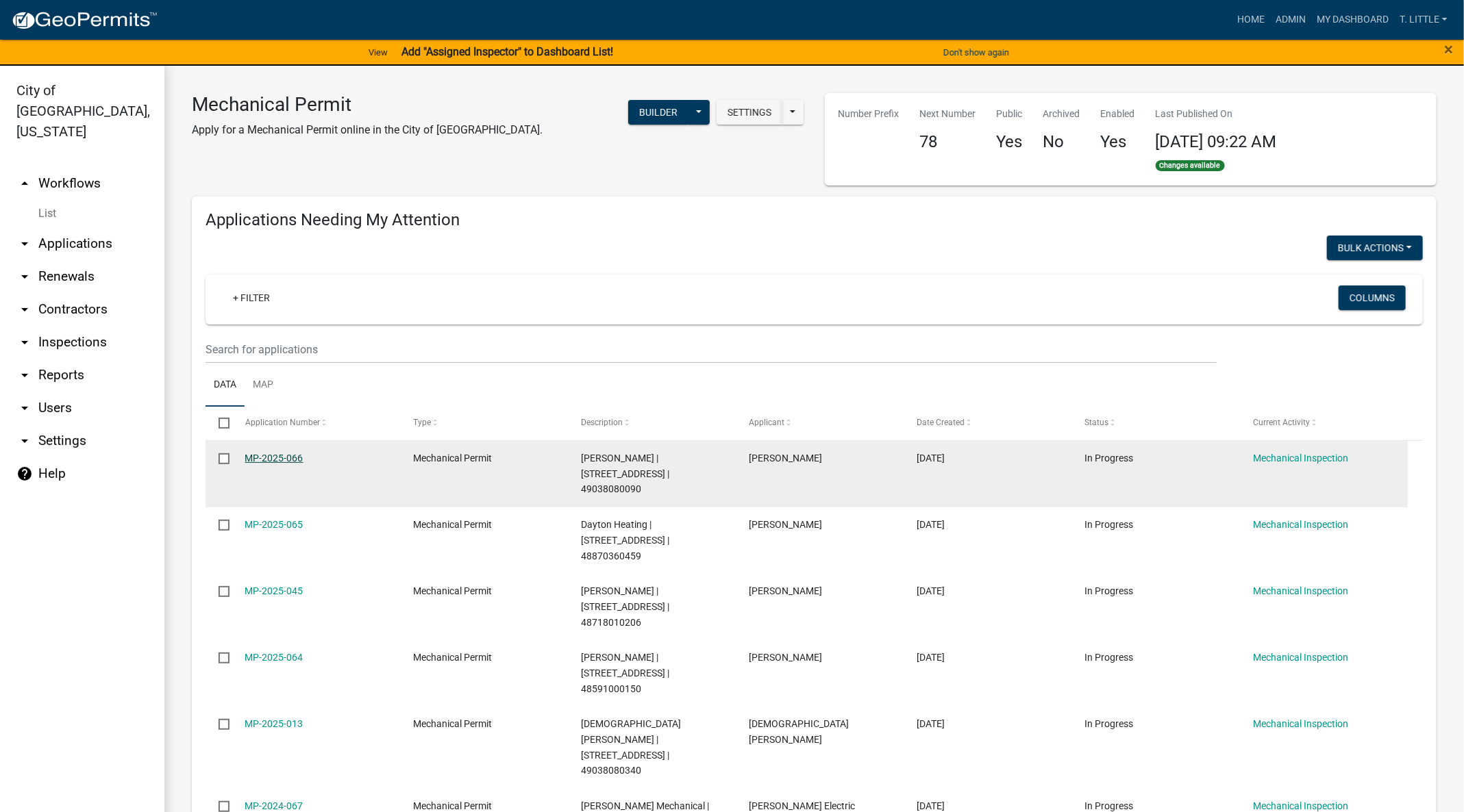
click at [292, 457] on link "MP-2025-066" at bounding box center [274, 458] width 59 height 11
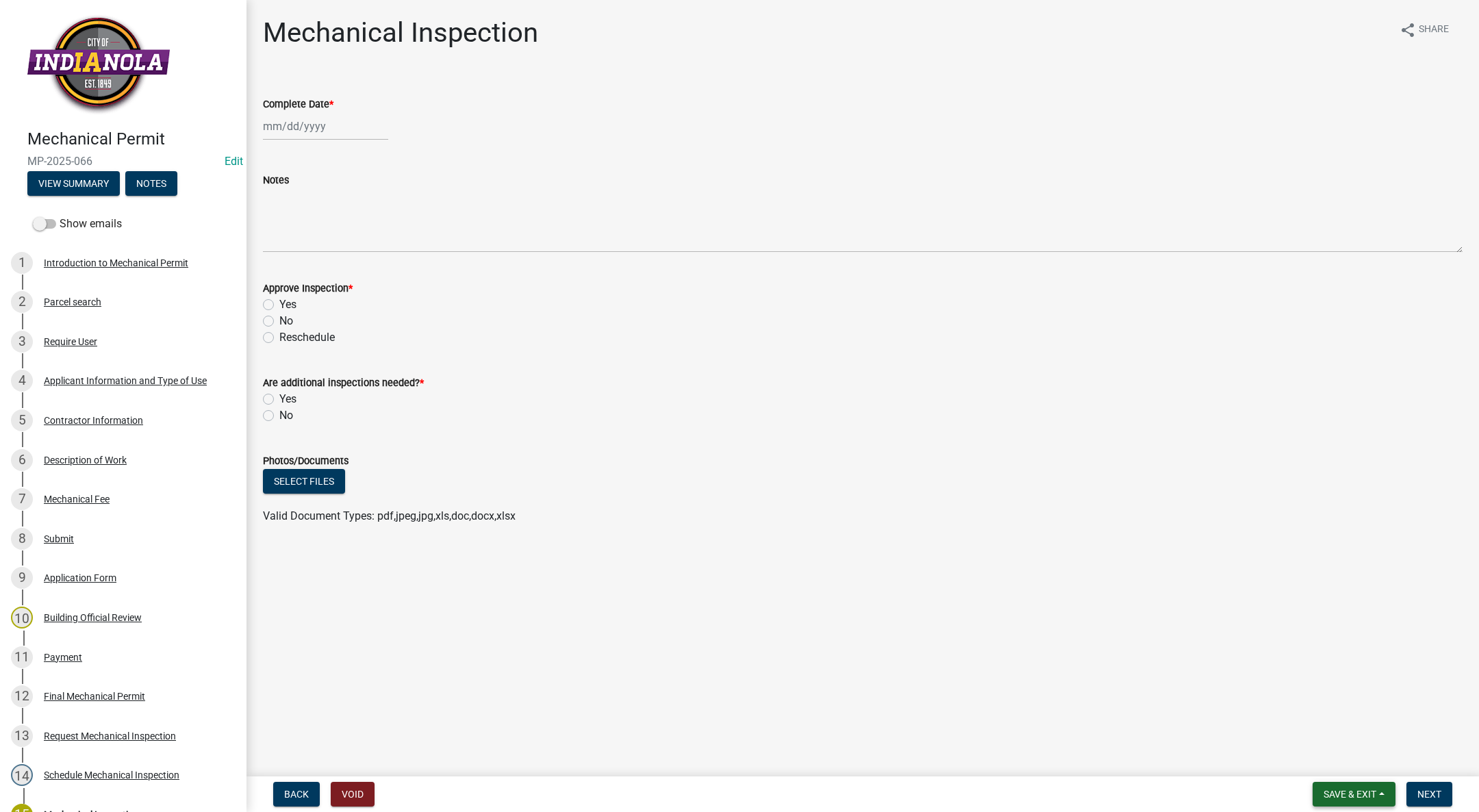
click at [1347, 784] on button "Save & Exit" at bounding box center [1354, 794] width 83 height 25
click at [1347, 752] on button "Save & Exit" at bounding box center [1341, 758] width 110 height 33
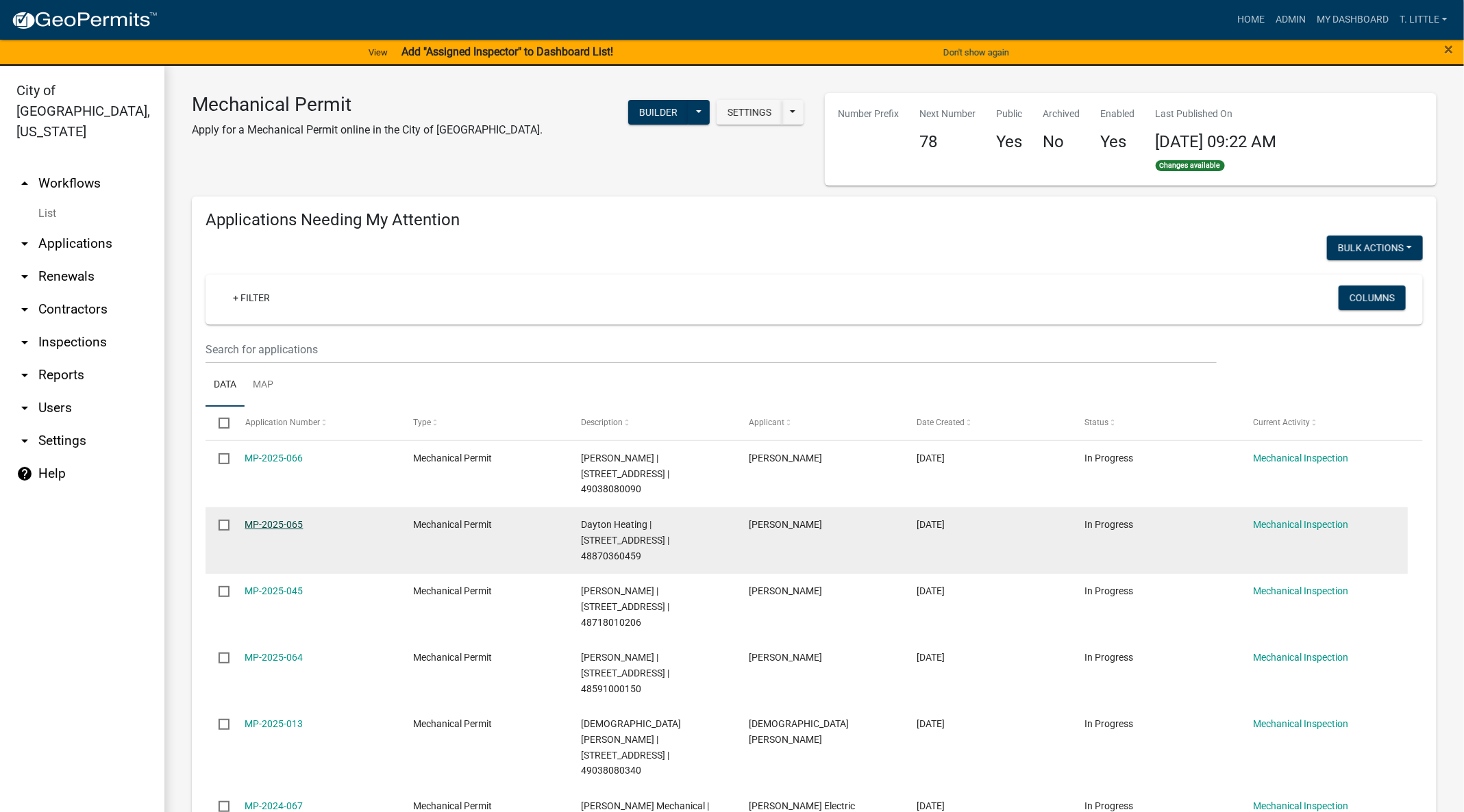
click at [265, 519] on link "MP-2025-065" at bounding box center [274, 524] width 59 height 11
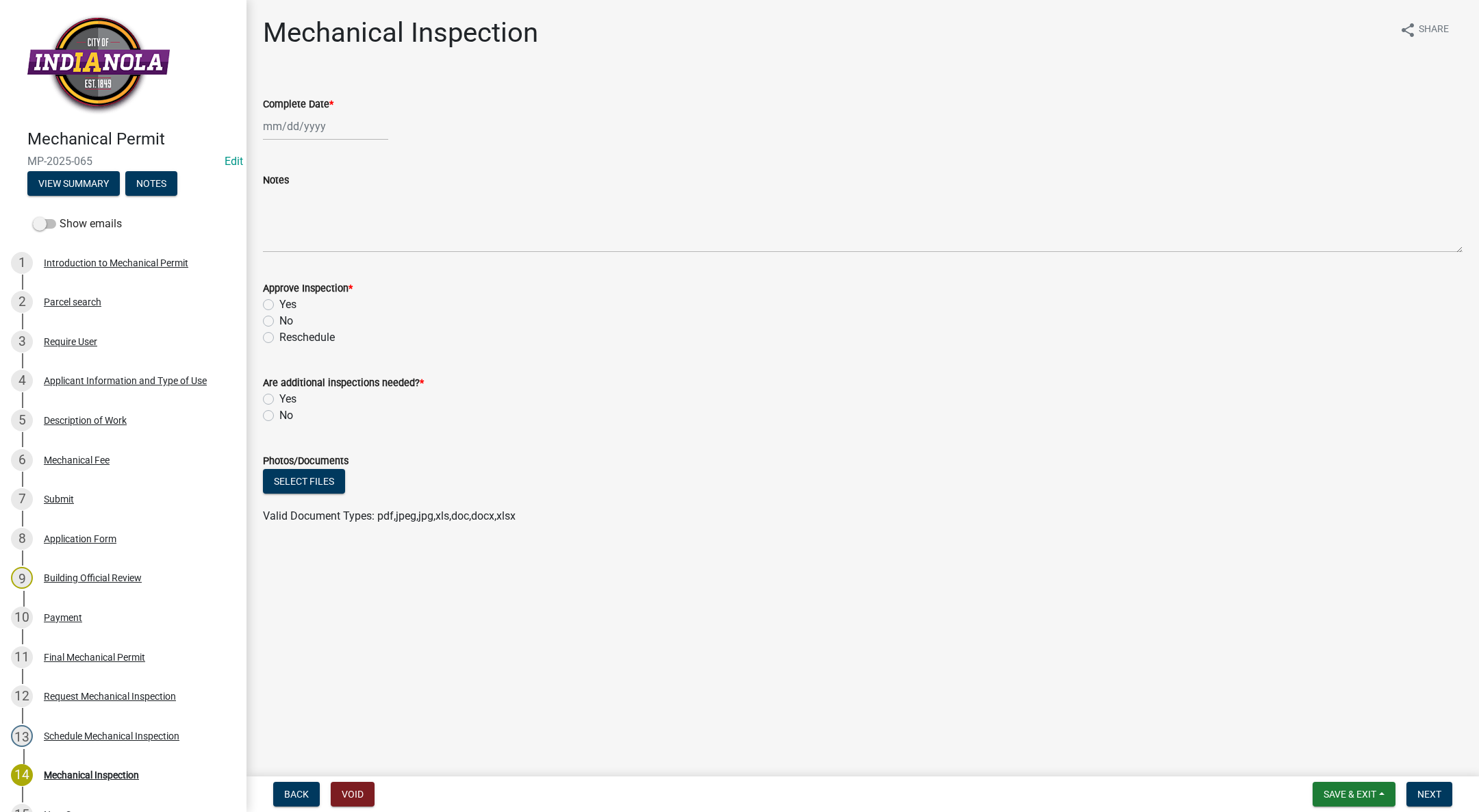
select select "8"
select select "2025"
click at [294, 128] on div "[PERSON_NAME] Feb Mar Apr [PERSON_NAME][DATE] Oct Nov [DATE] 1526 1527 1528 152…" at bounding box center [325, 126] width 125 height 28
click at [276, 153] on span "Previous month" at bounding box center [277, 155] width 10 height 10
select select "7"
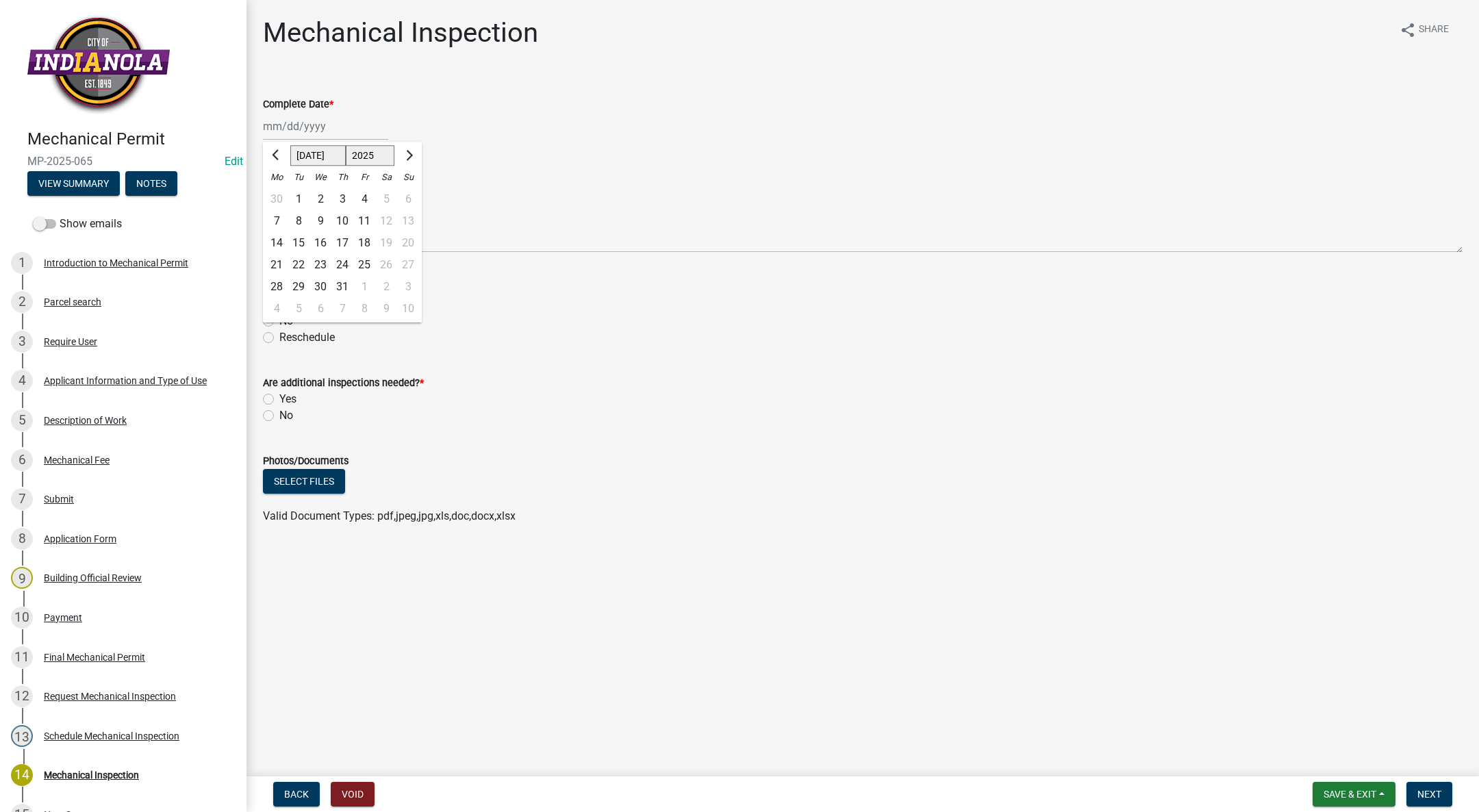
click at [325, 262] on div "23" at bounding box center [320, 265] width 22 height 22
type input "[DATE]"
click at [279, 303] on label "Yes" at bounding box center [287, 305] width 17 height 16
click at [279, 303] on input "Yes" at bounding box center [284, 301] width 9 height 9
radio input "true"
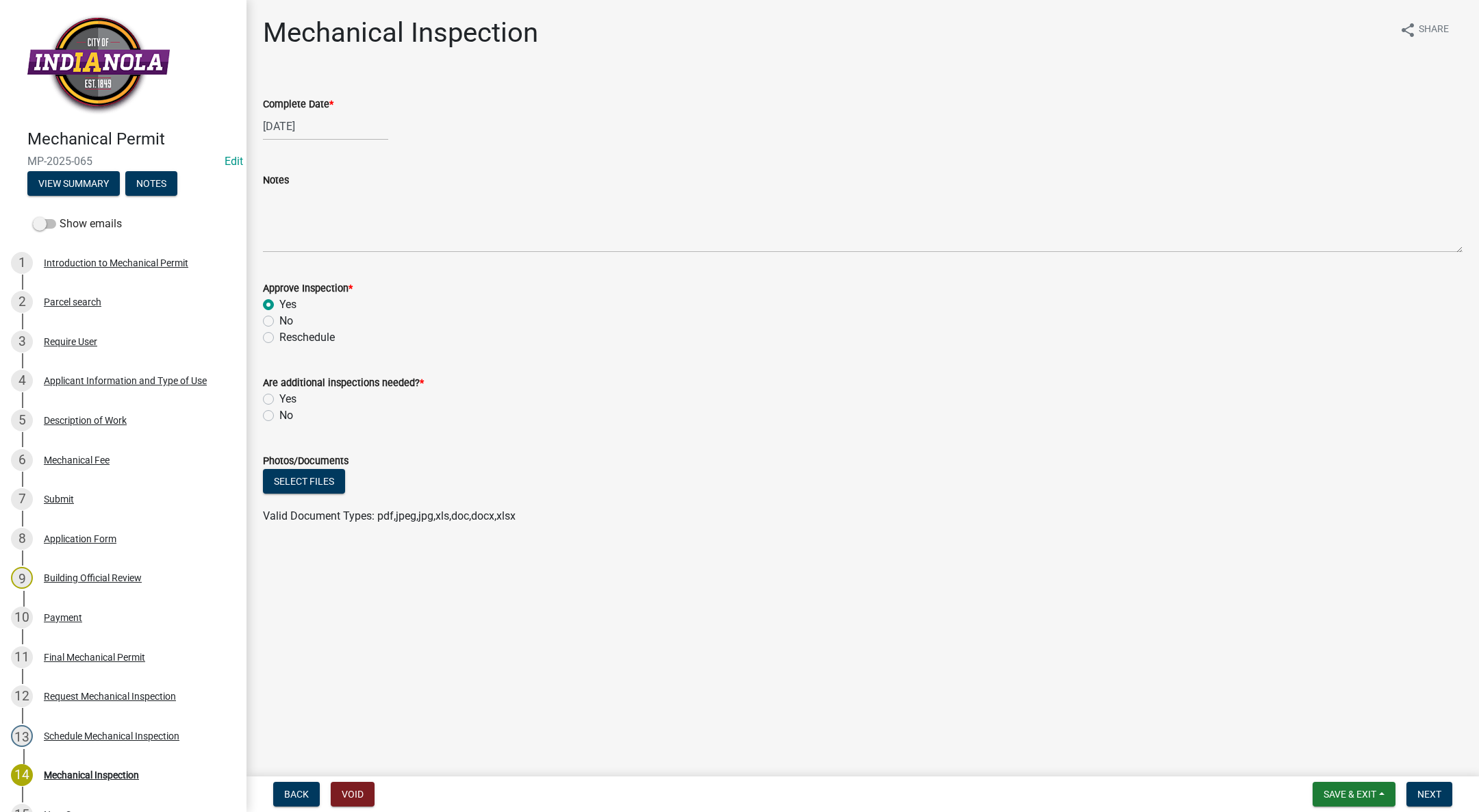
click at [279, 411] on label "No" at bounding box center [286, 415] width 14 height 16
click at [279, 411] on input "No" at bounding box center [284, 411] width 9 height 9
radio input "true"
click at [1423, 789] on span "Next" at bounding box center [1429, 794] width 24 height 11
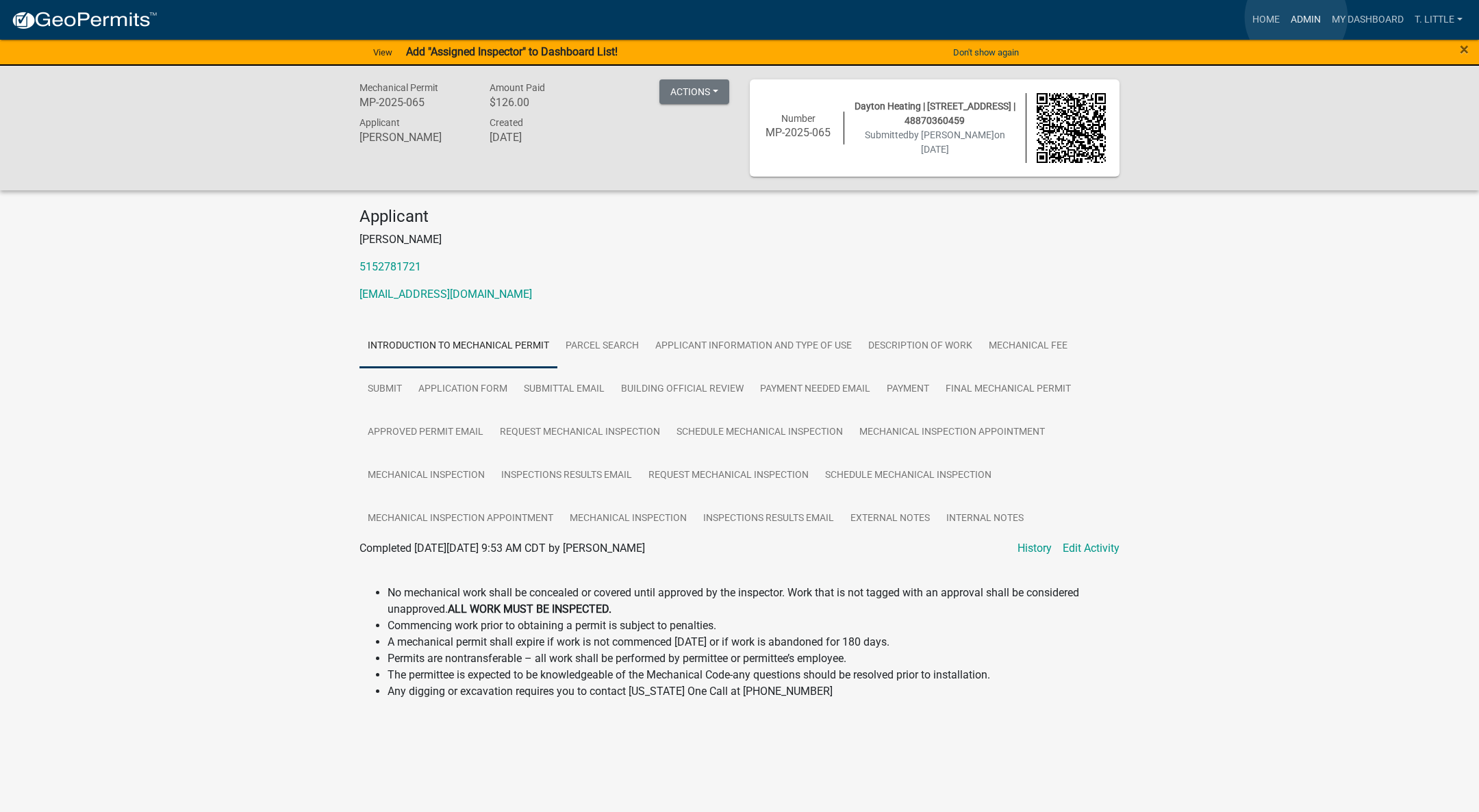
click at [1296, 17] on link "Admin" at bounding box center [1306, 20] width 41 height 26
